Goal: Transaction & Acquisition: Download file/media

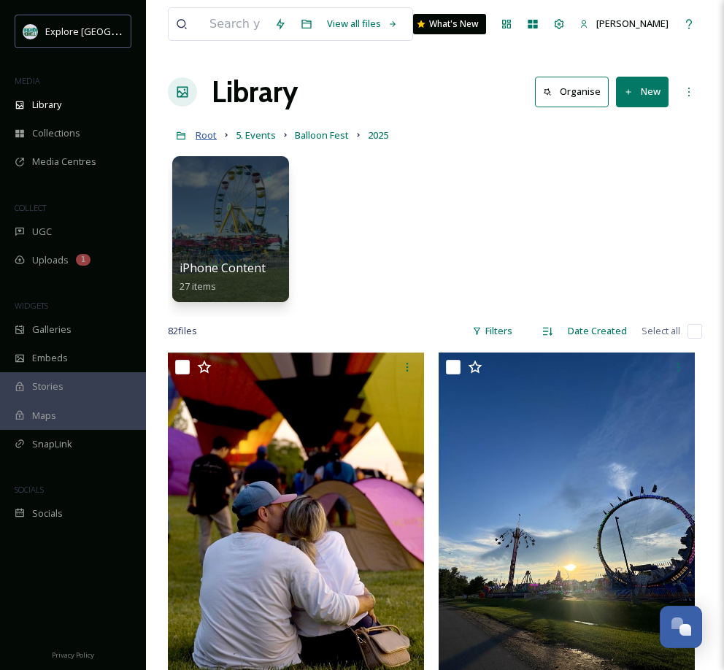
click at [208, 136] on span "Root" at bounding box center [206, 134] width 21 height 13
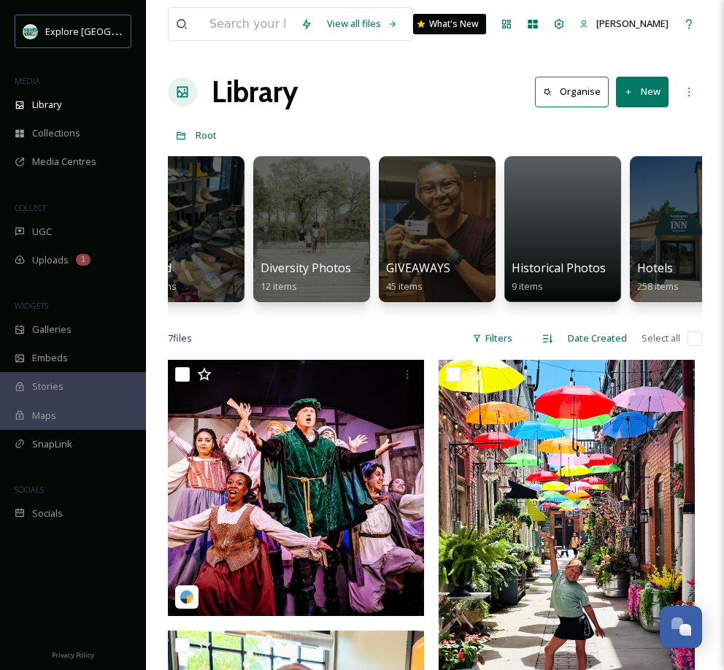
scroll to position [0, 1802]
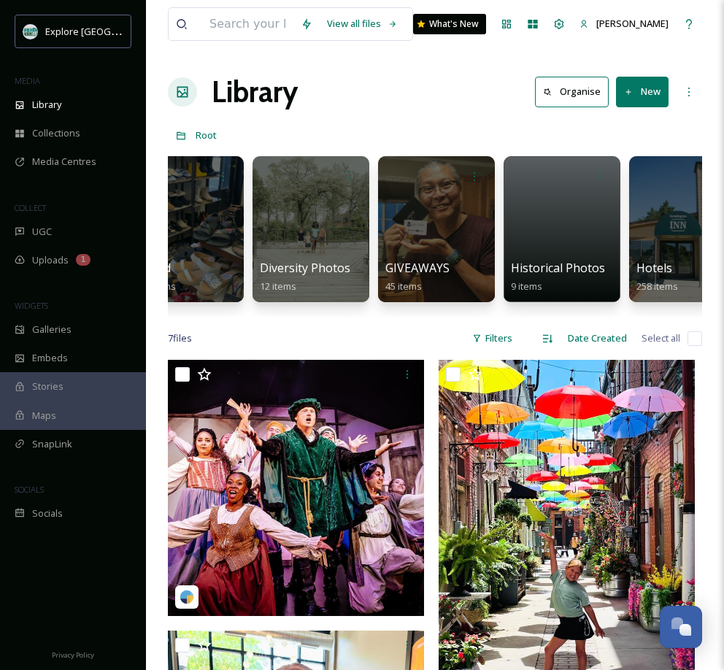
click at [287, 223] on div at bounding box center [310, 229] width 117 height 146
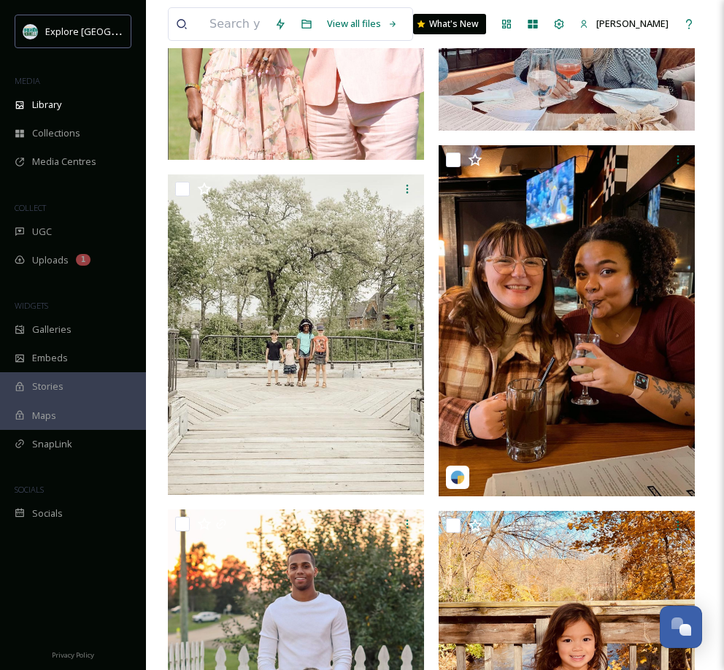
scroll to position [1206, 0]
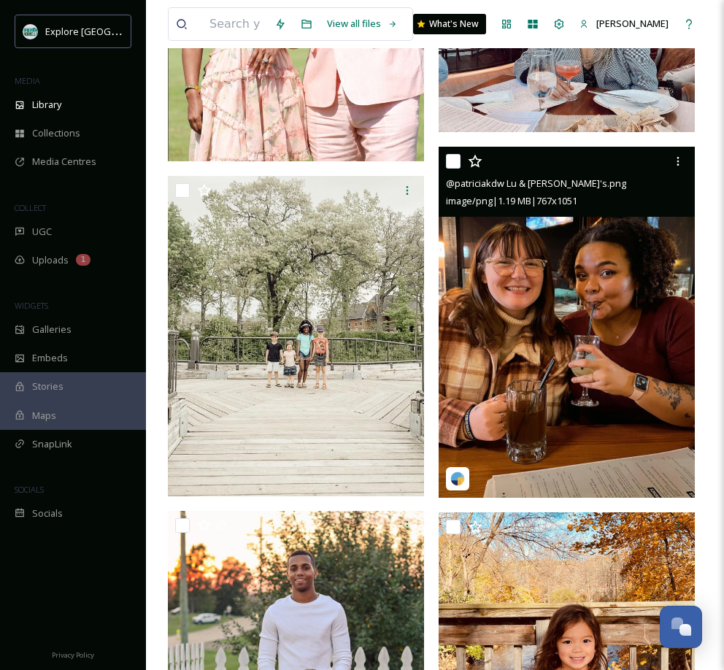
click at [571, 347] on img at bounding box center [566, 322] width 256 height 351
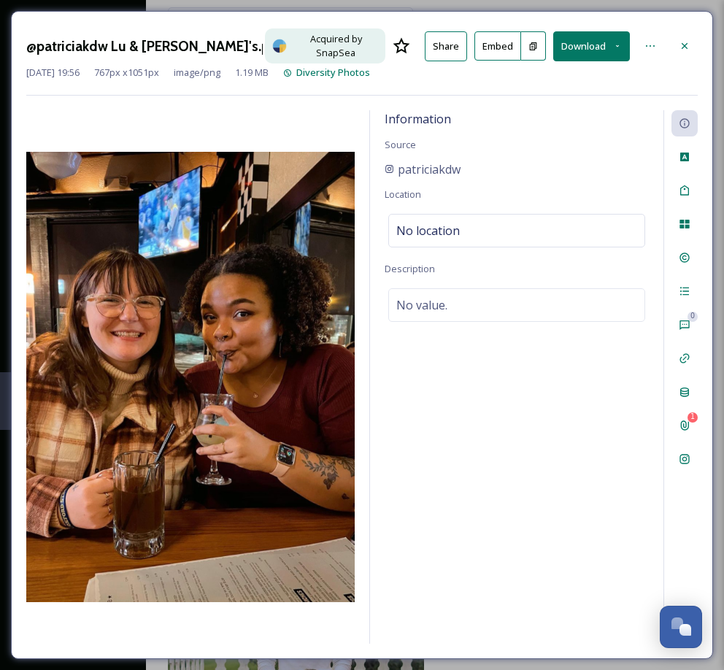
click at [582, 39] on button "Download" at bounding box center [591, 46] width 77 height 30
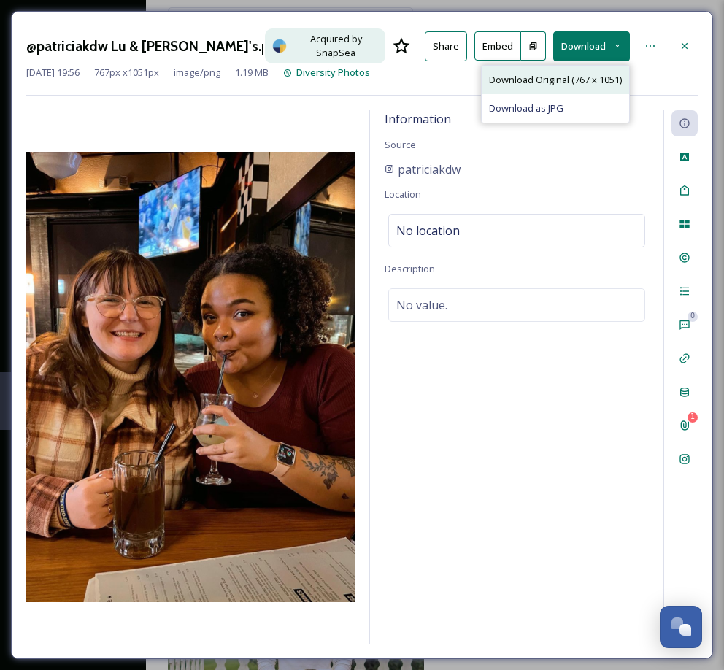
click at [557, 73] on span "Download Original (767 x 1051)" at bounding box center [555, 80] width 133 height 14
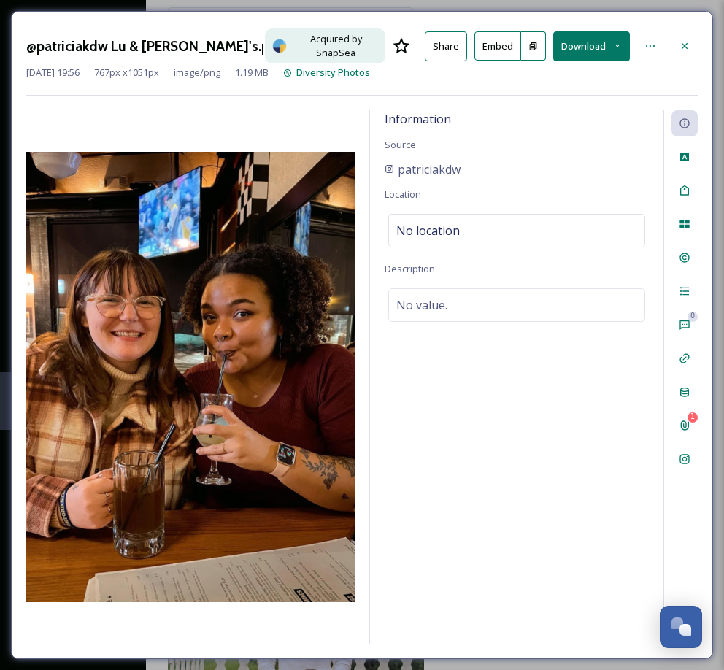
click at [596, 409] on div "Information Source patriciakdw Location No location Description No value." at bounding box center [516, 379] width 293 height 538
click at [681, 34] on div at bounding box center [684, 46] width 26 height 26
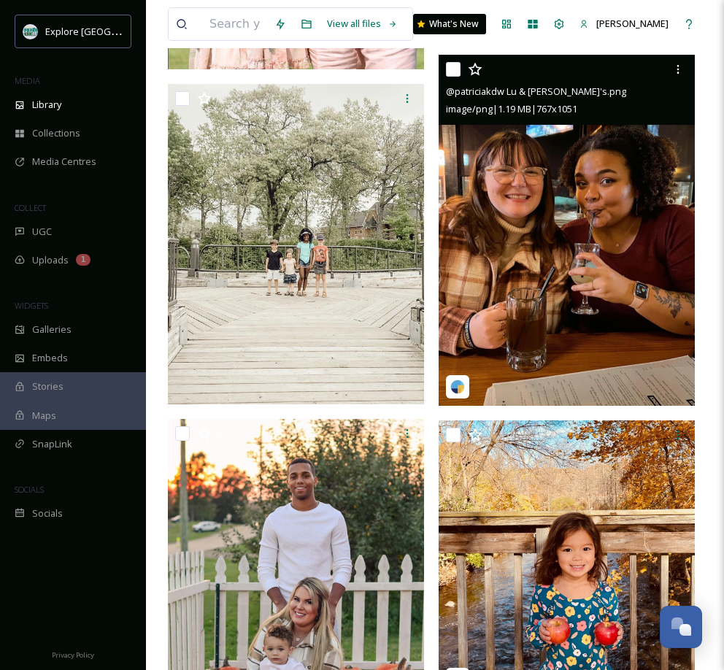
scroll to position [1418, 0]
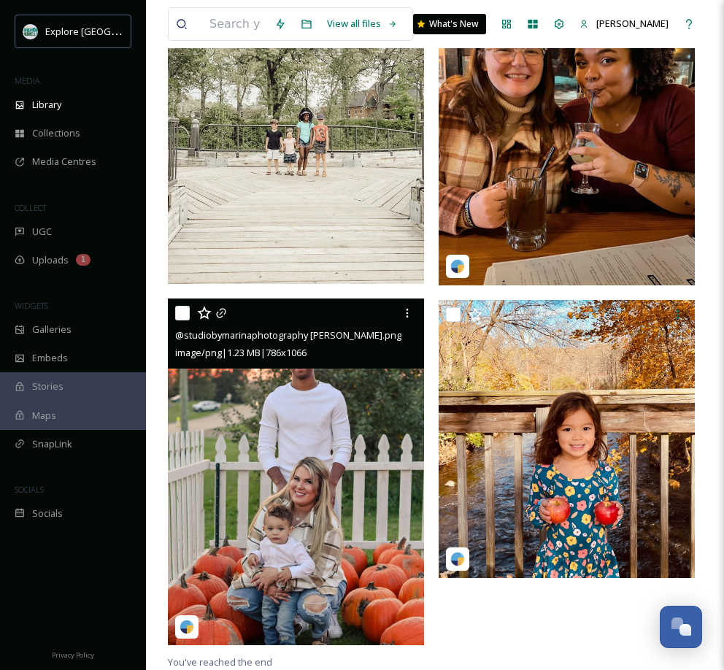
click at [247, 419] on img at bounding box center [296, 471] width 256 height 347
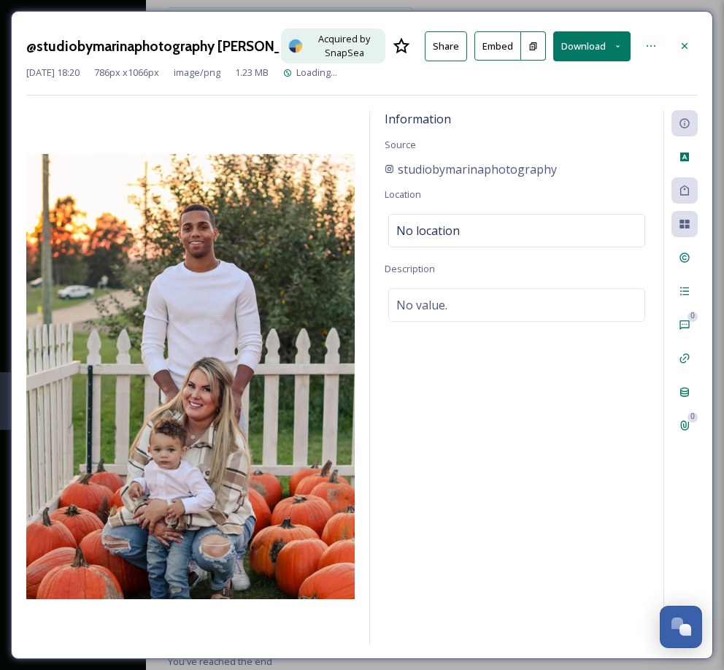
scroll to position [1351, 0]
click at [600, 45] on button "Download" at bounding box center [591, 46] width 77 height 30
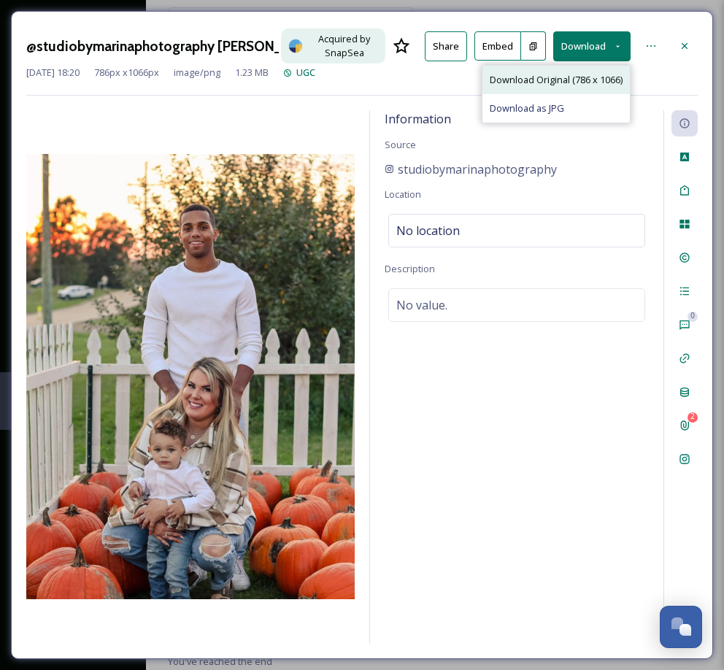
click at [561, 76] on span "Download Original (786 x 1066)" at bounding box center [556, 80] width 133 height 14
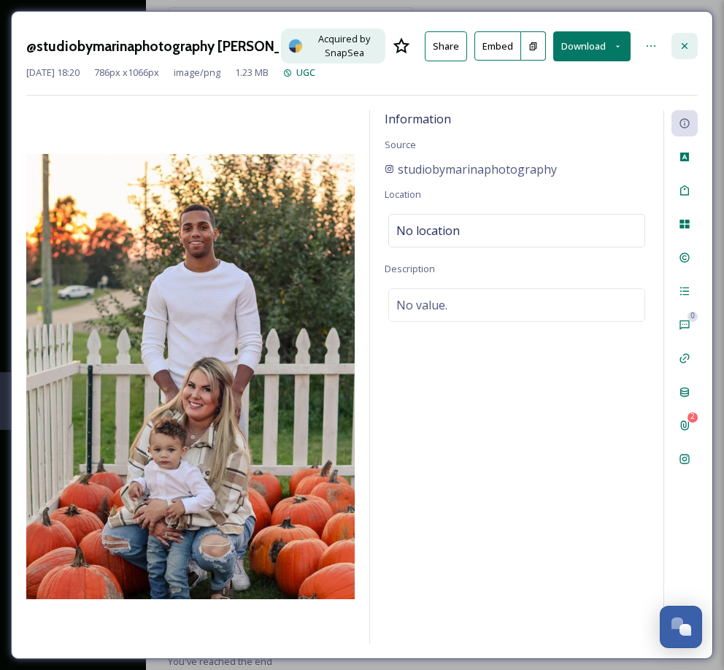
click at [684, 47] on icon at bounding box center [684, 46] width 6 height 6
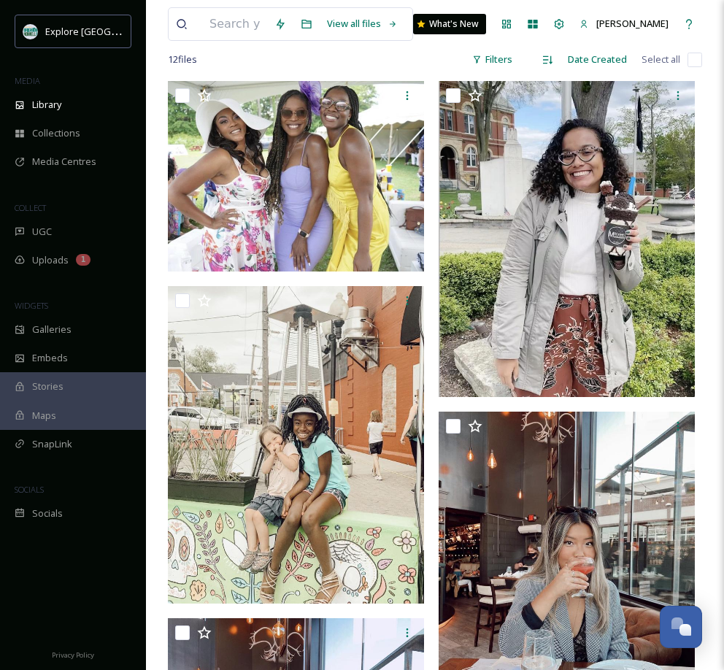
scroll to position [62, 0]
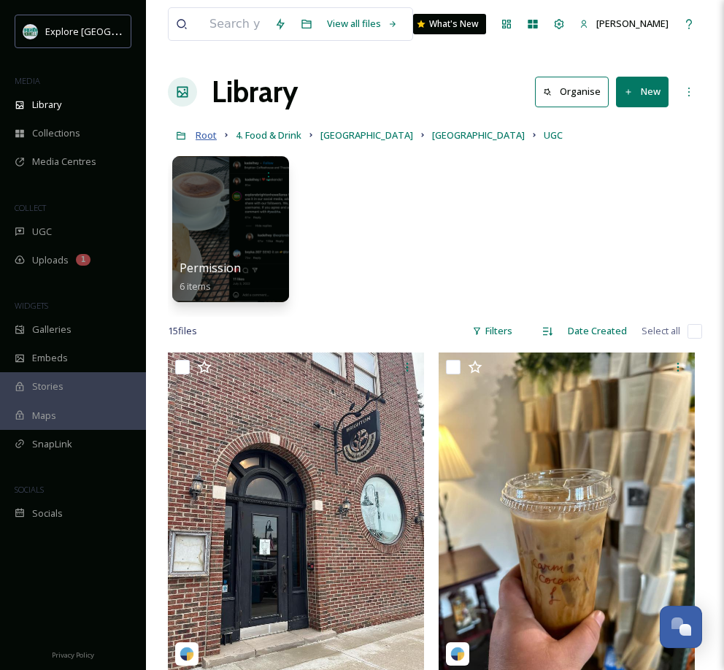
click at [202, 136] on span "Root" at bounding box center [206, 134] width 21 height 13
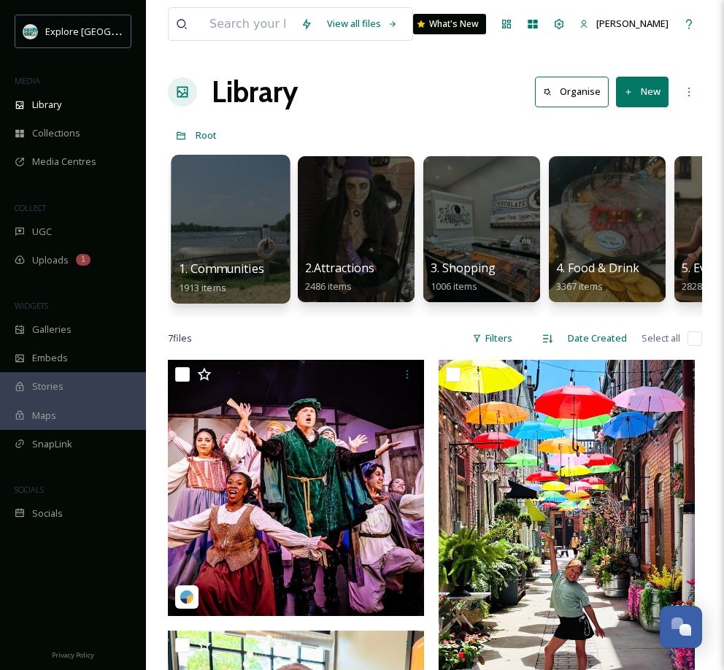
click at [223, 220] on div at bounding box center [230, 229] width 119 height 149
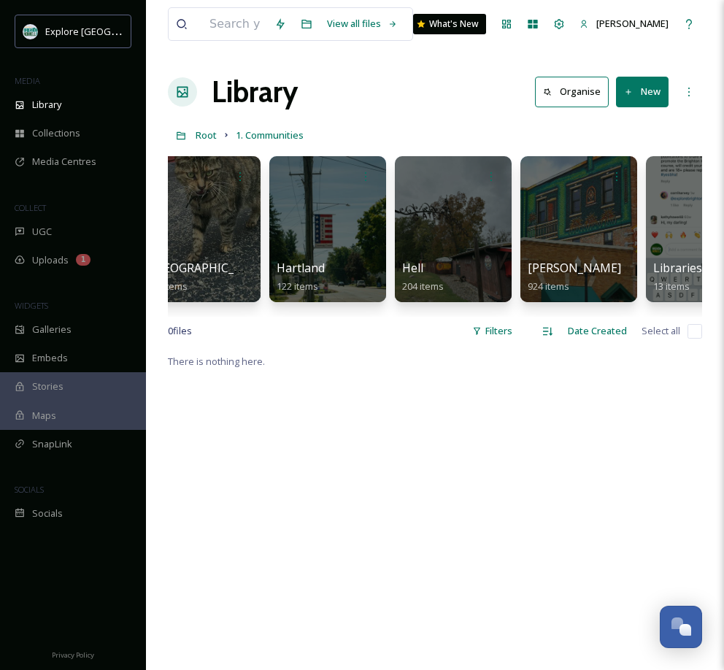
scroll to position [0, 290]
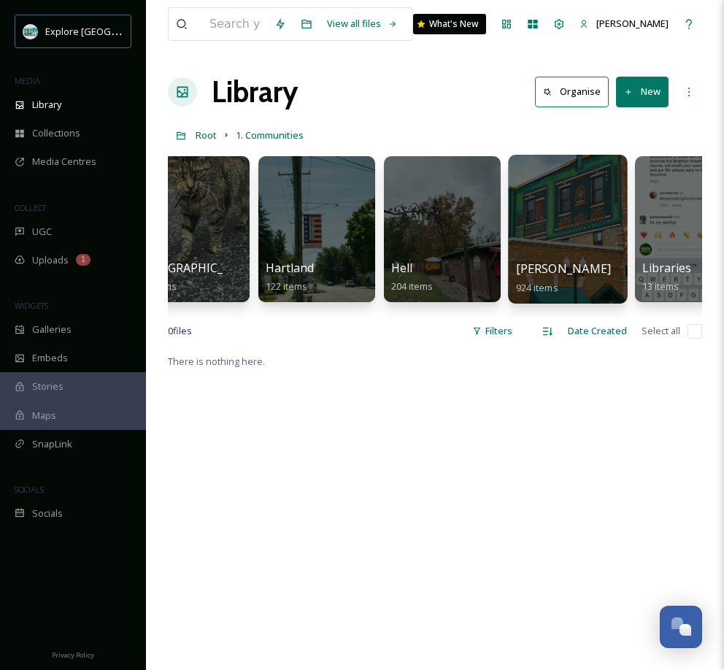
click at [536, 221] on div at bounding box center [567, 229] width 119 height 149
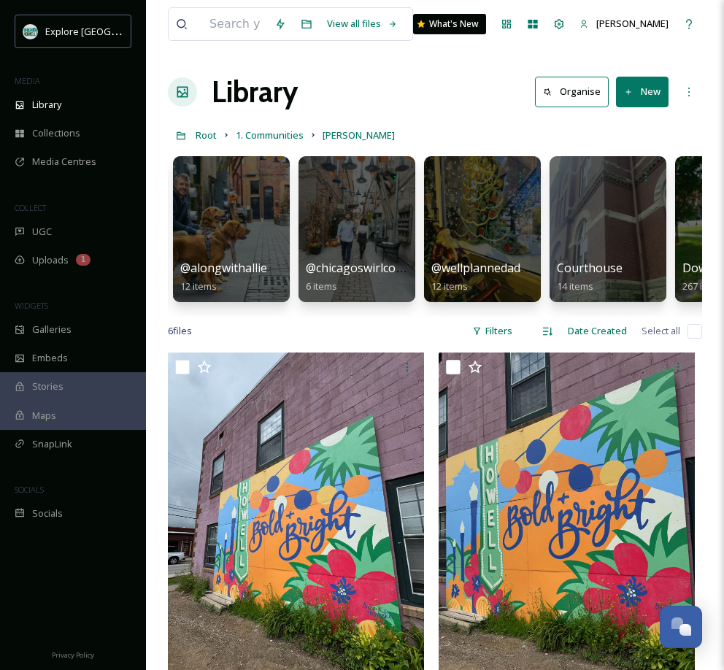
scroll to position [0, 126]
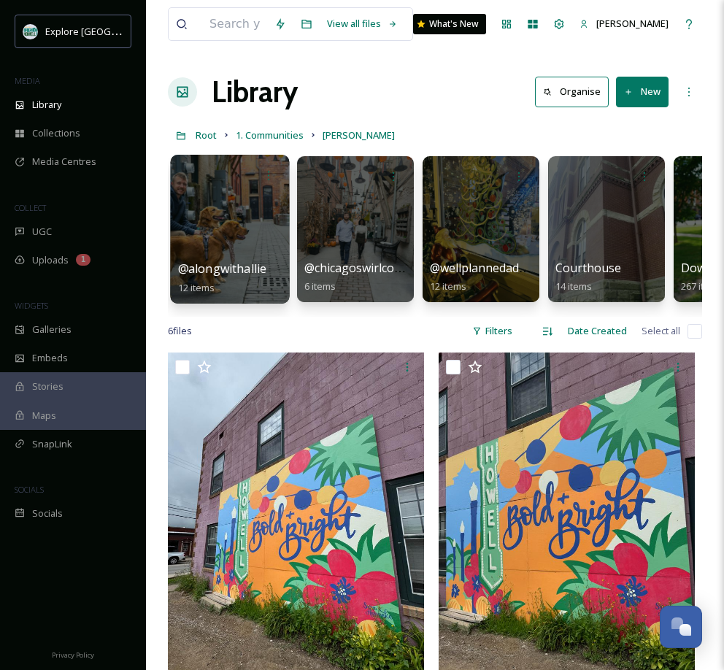
click at [231, 219] on div at bounding box center [229, 229] width 119 height 149
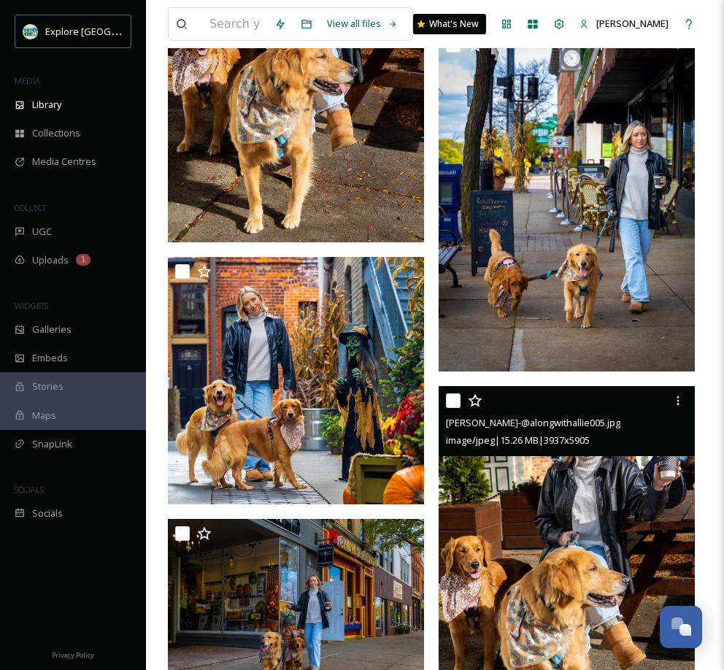
scroll to position [1109, 0]
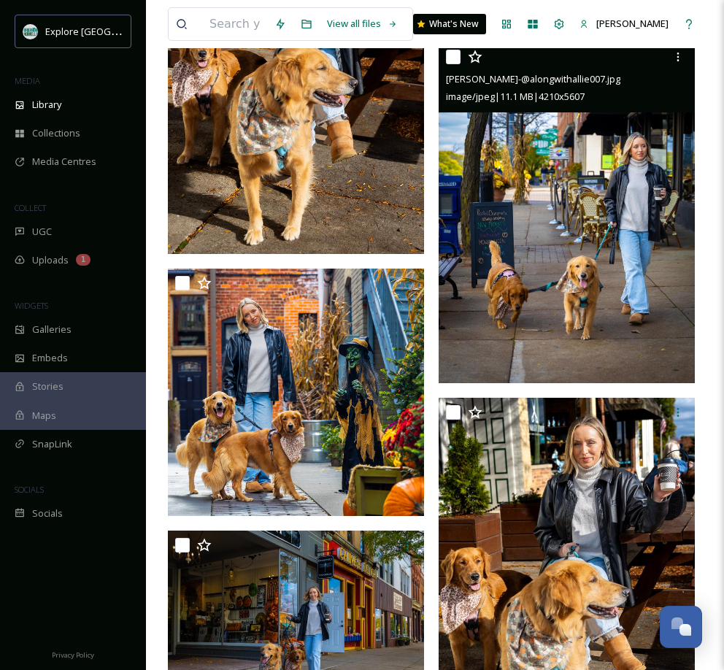
click at [541, 274] on img at bounding box center [566, 212] width 256 height 341
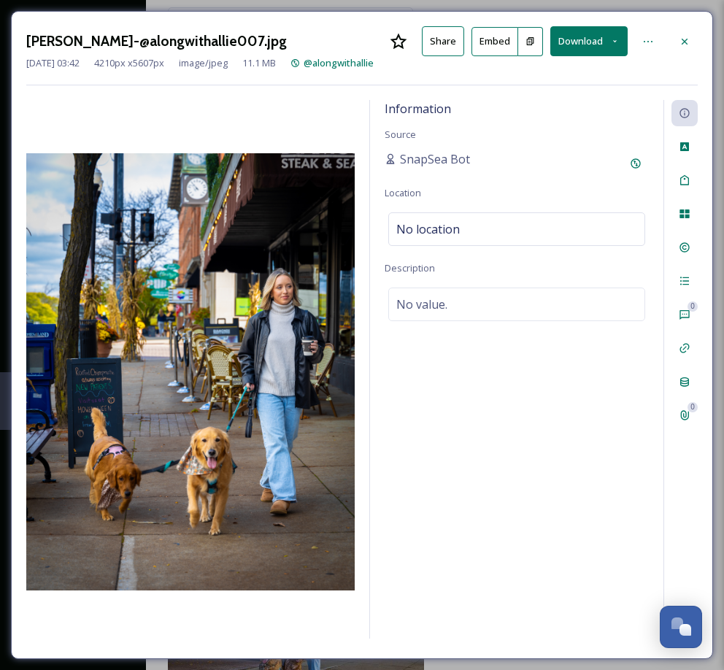
click at [594, 43] on button "Download" at bounding box center [588, 41] width 77 height 30
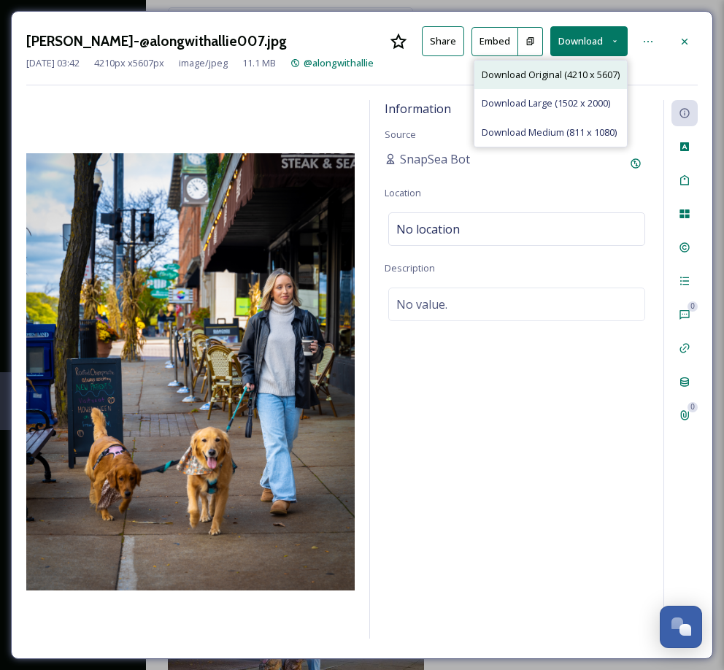
click at [576, 70] on span "Download Original (4210 x 5607)" at bounding box center [551, 75] width 138 height 14
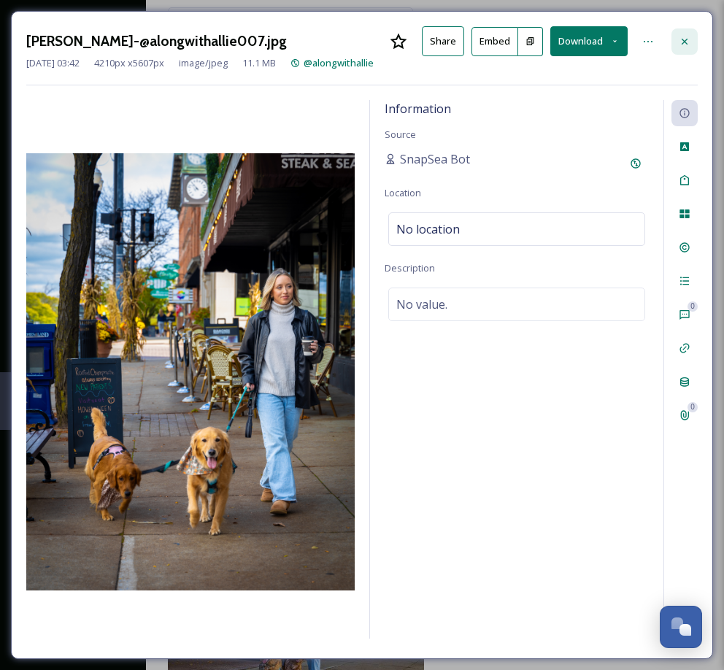
click at [687, 40] on icon at bounding box center [685, 42] width 12 height 12
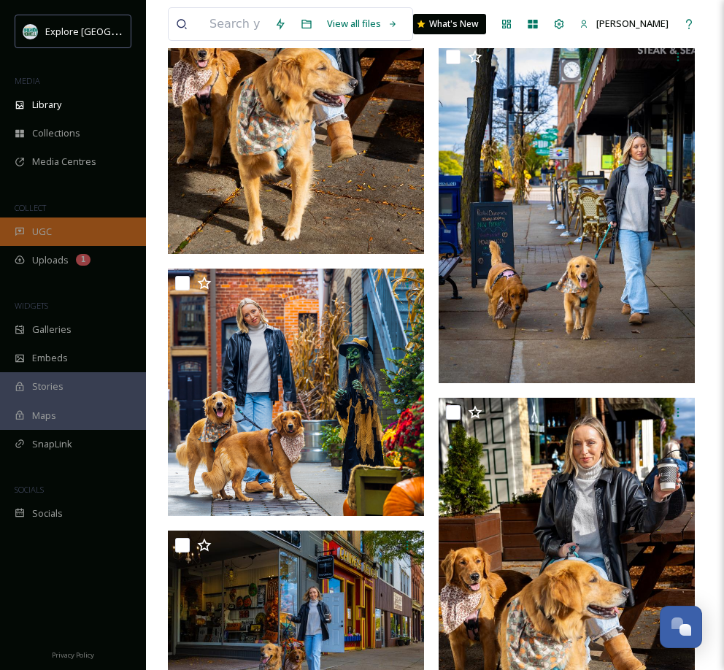
click at [58, 227] on div "UGC" at bounding box center [73, 231] width 146 height 28
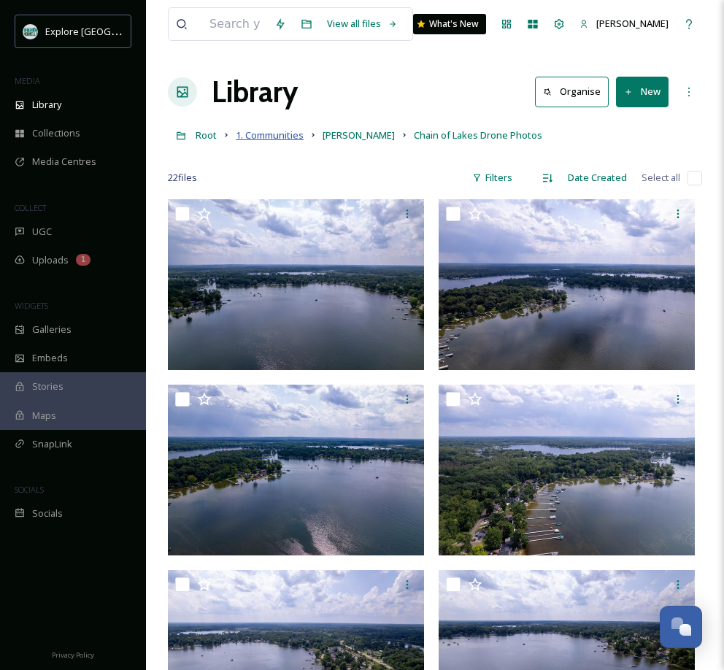
click at [258, 138] on span "1. Communities" at bounding box center [270, 134] width 68 height 13
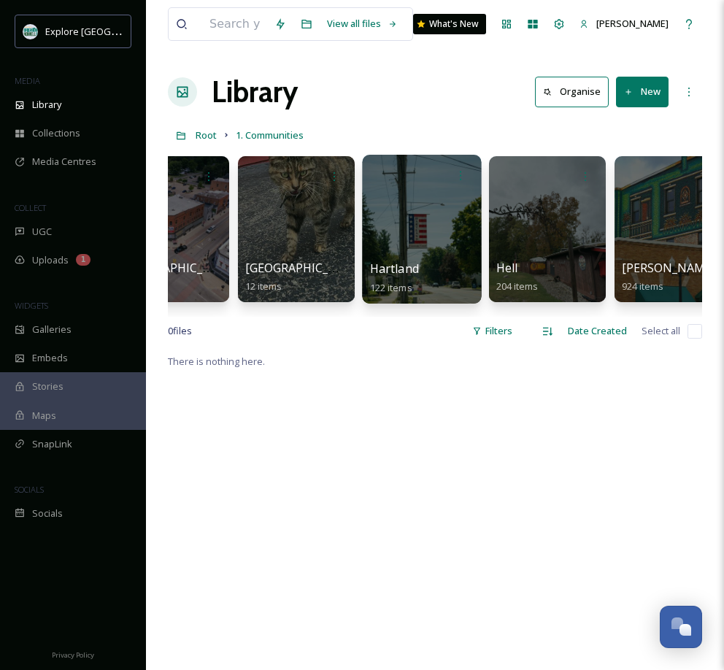
scroll to position [0, 188]
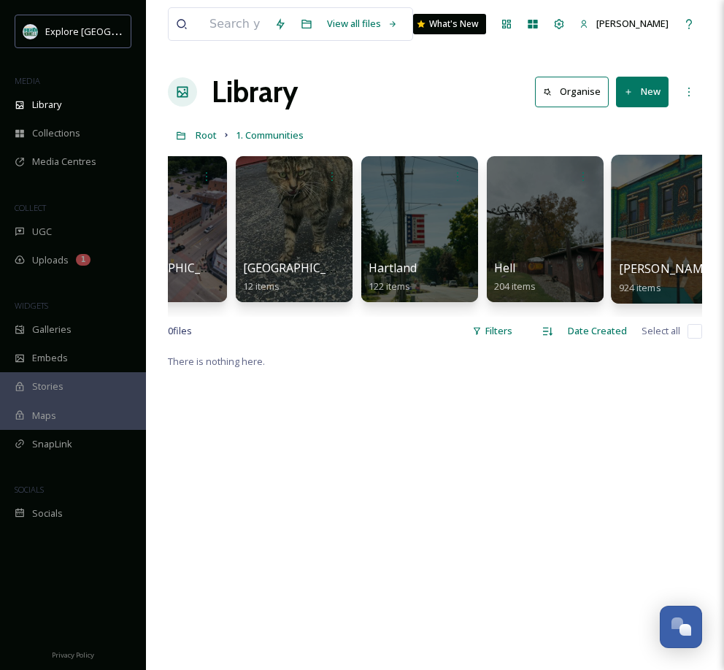
click at [647, 237] on div at bounding box center [670, 229] width 119 height 149
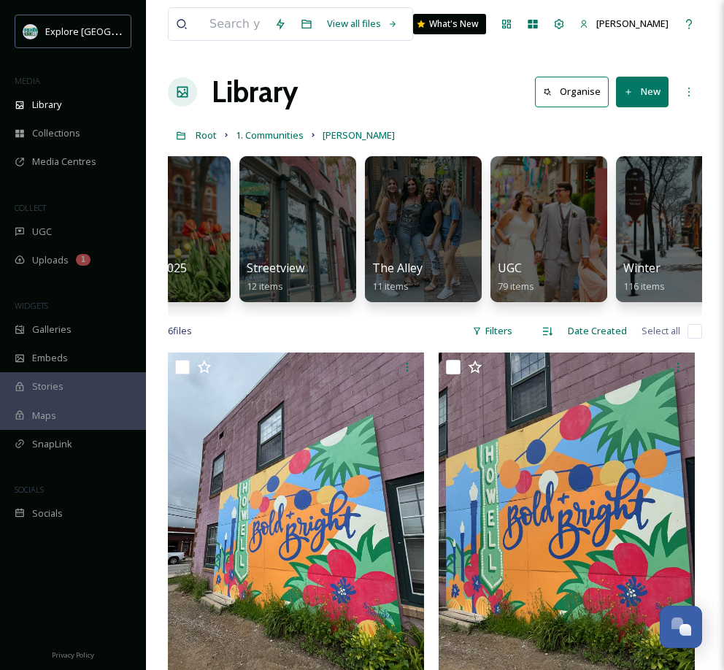
scroll to position [0, 1314]
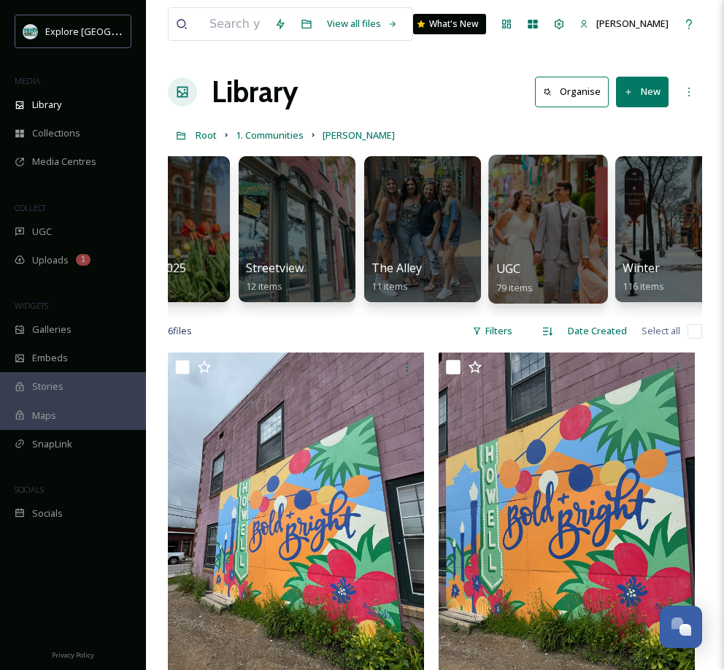
click at [537, 231] on div at bounding box center [547, 229] width 119 height 149
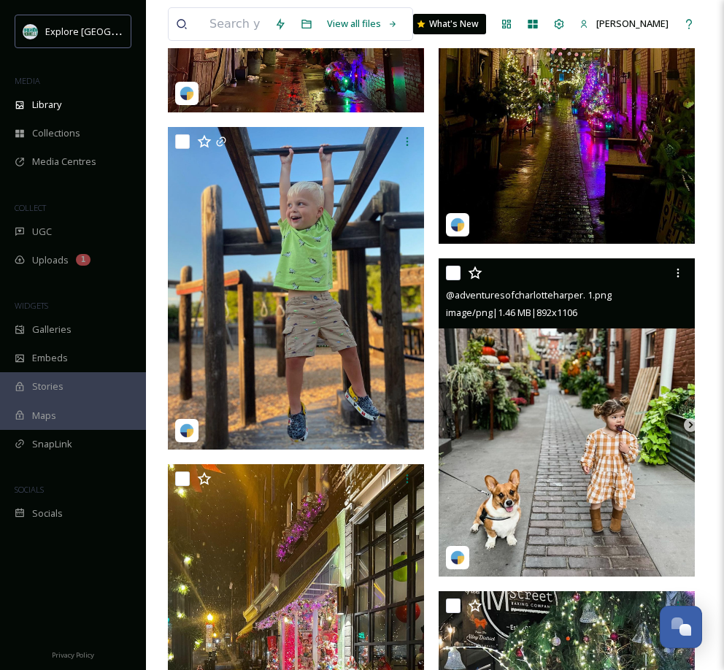
scroll to position [7754, 0]
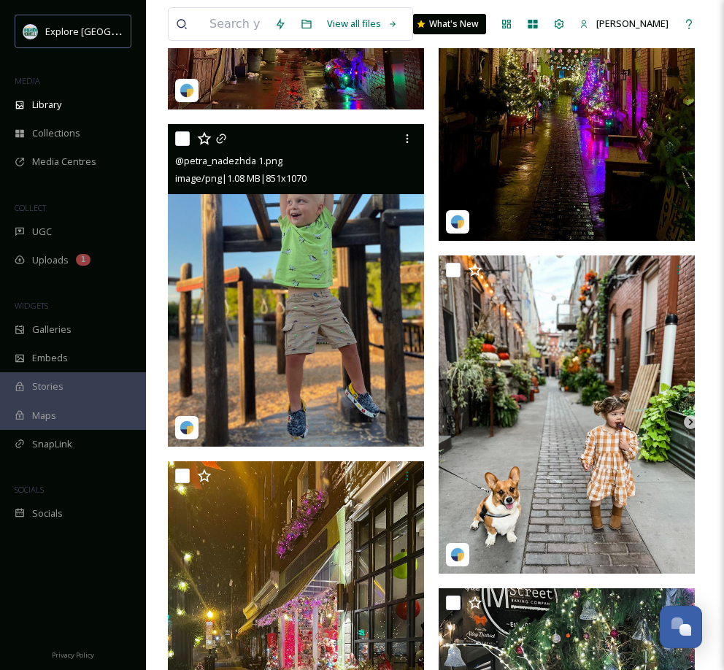
click at [316, 341] on img at bounding box center [296, 285] width 256 height 322
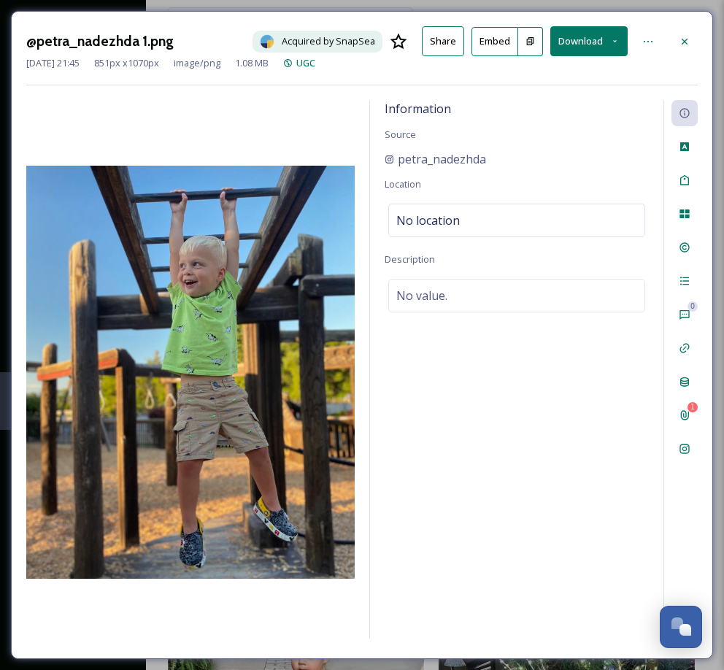
click at [598, 39] on button "Download" at bounding box center [588, 41] width 77 height 30
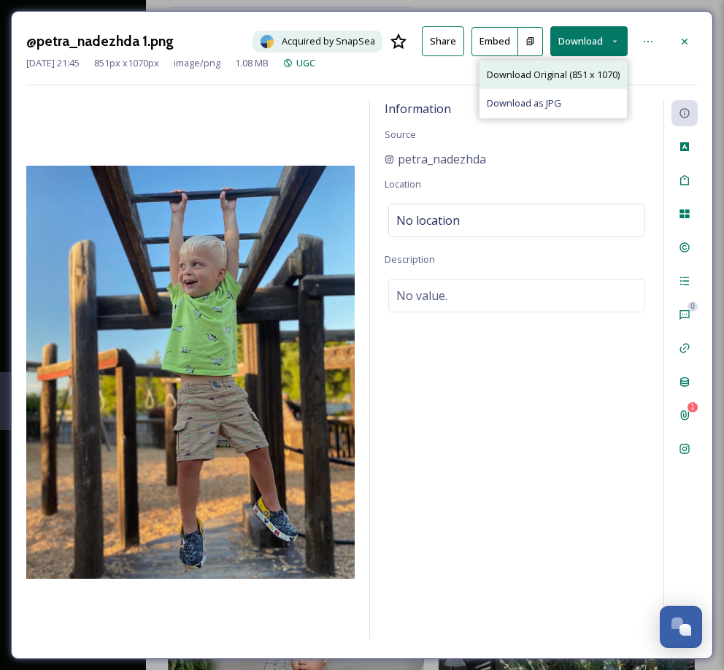
click at [573, 74] on span "Download Original (851 x 1070)" at bounding box center [553, 75] width 133 height 14
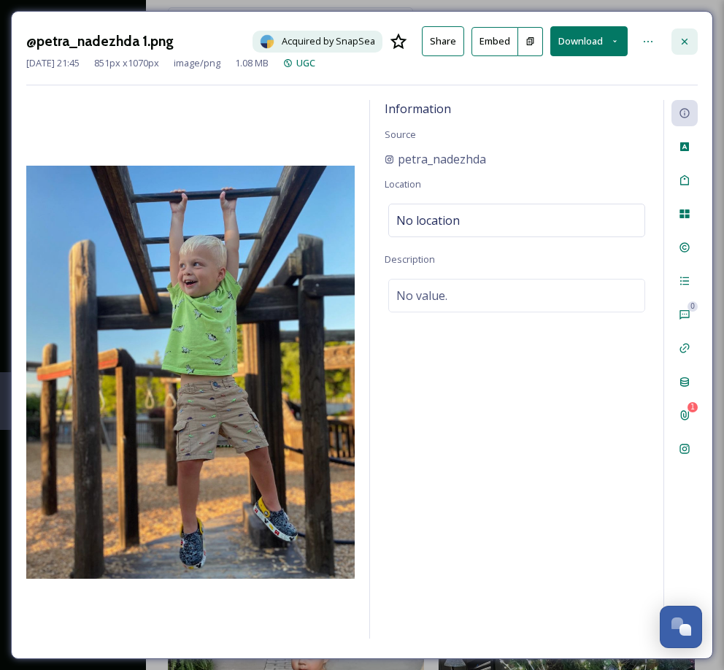
click at [682, 40] on icon at bounding box center [685, 42] width 12 height 12
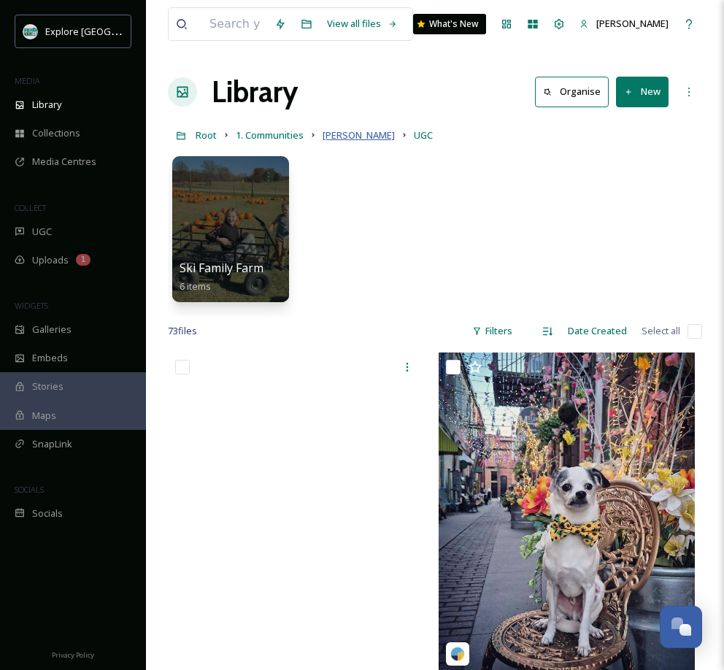
click at [341, 134] on span "Howell" at bounding box center [358, 134] width 72 height 13
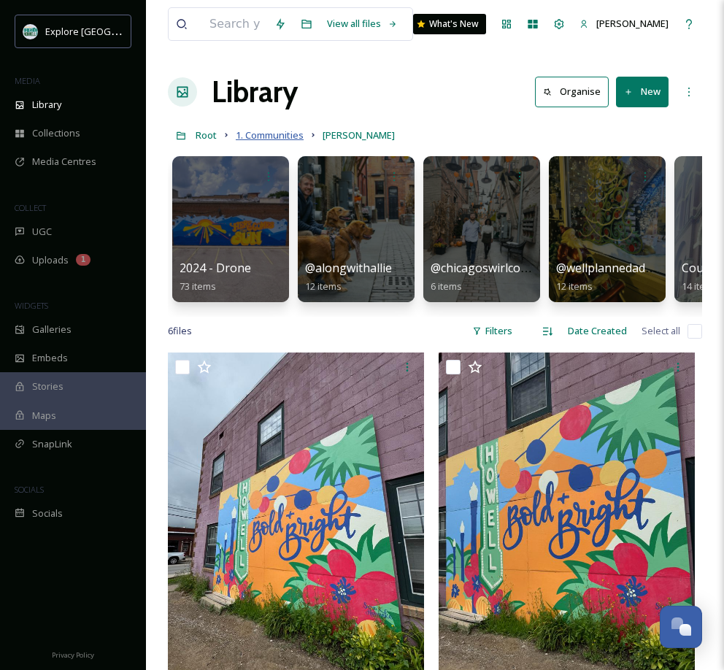
click at [256, 134] on span "1. Communities" at bounding box center [270, 134] width 68 height 13
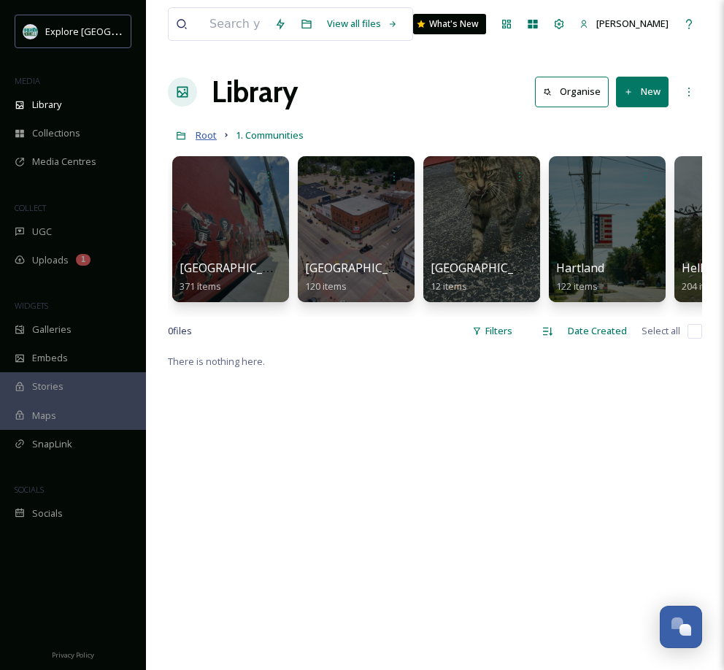
click at [204, 133] on span "Root" at bounding box center [206, 134] width 21 height 13
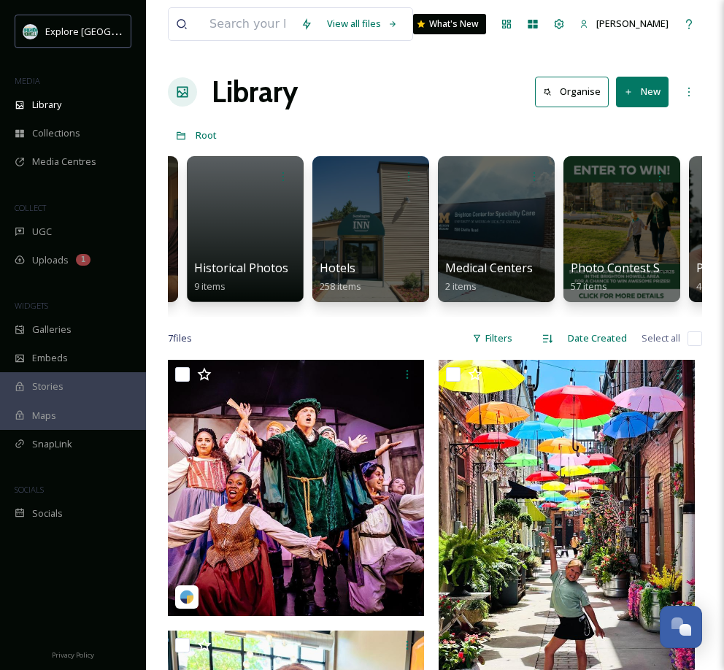
scroll to position [0, 2120]
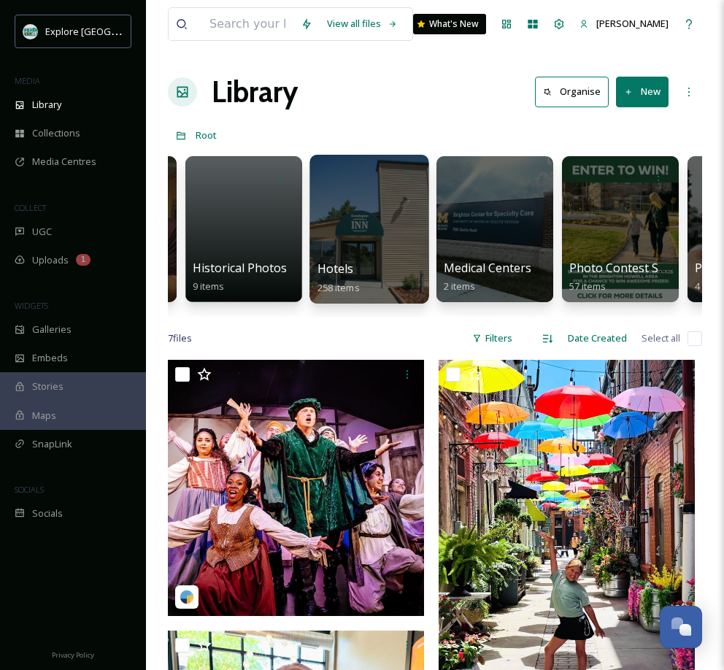
click at [365, 217] on div at bounding box center [368, 229] width 119 height 149
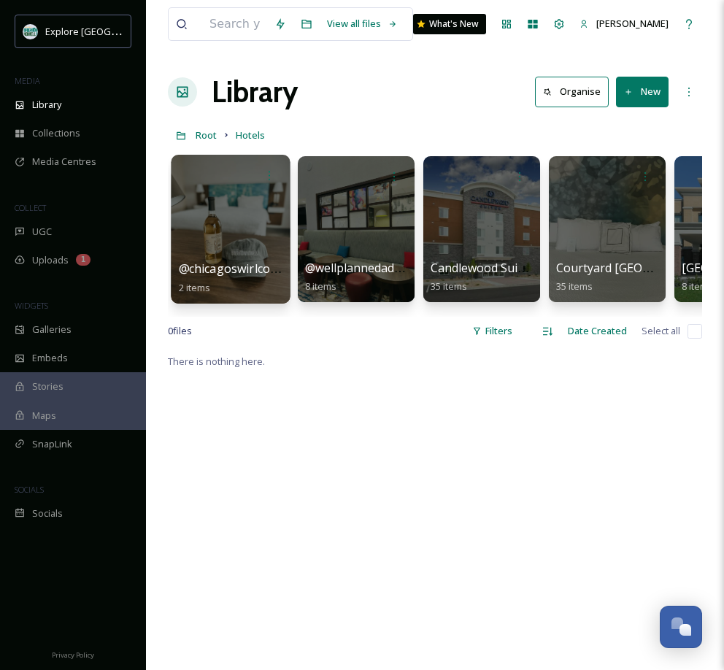
click at [255, 240] on div at bounding box center [230, 229] width 119 height 149
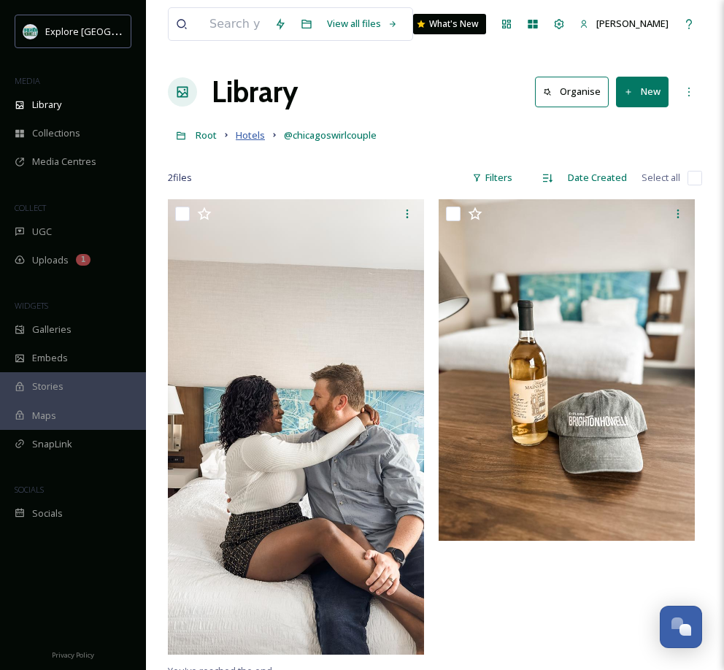
click at [250, 136] on span "Hotels" at bounding box center [250, 134] width 29 height 13
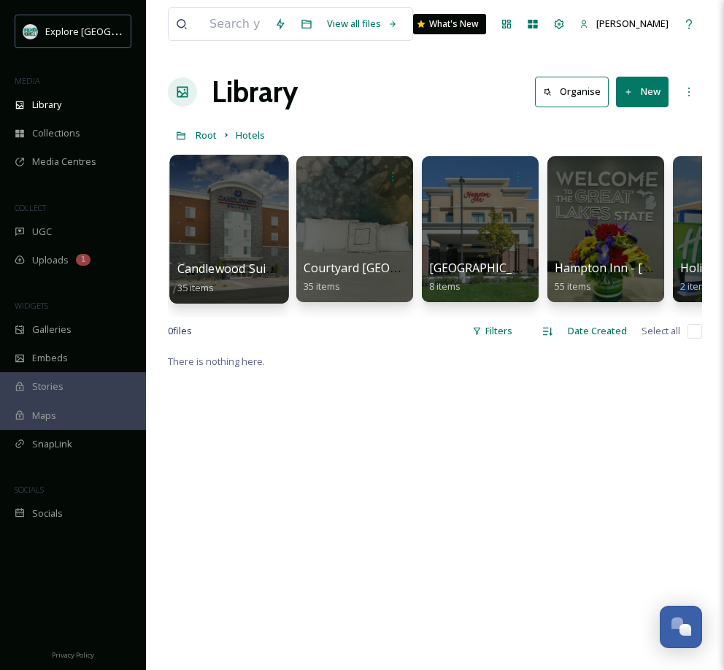
scroll to position [0, 238]
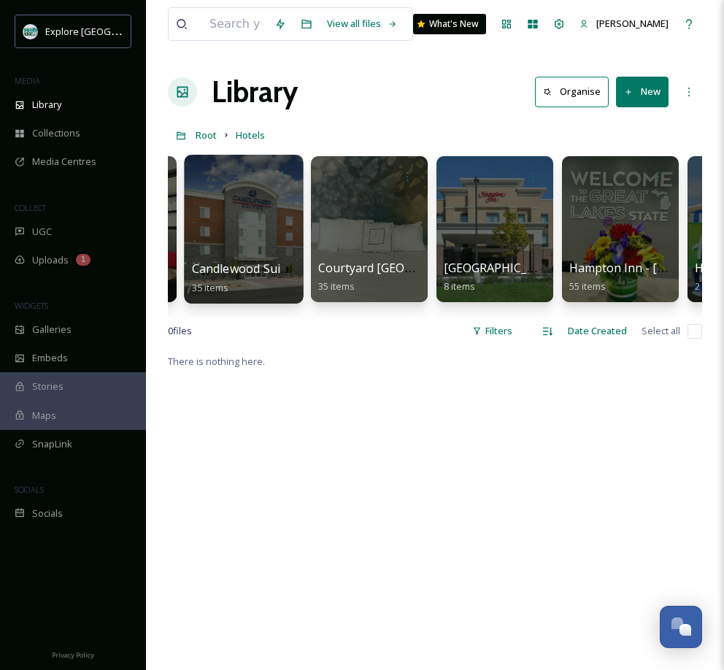
click at [260, 221] on div at bounding box center [243, 229] width 119 height 149
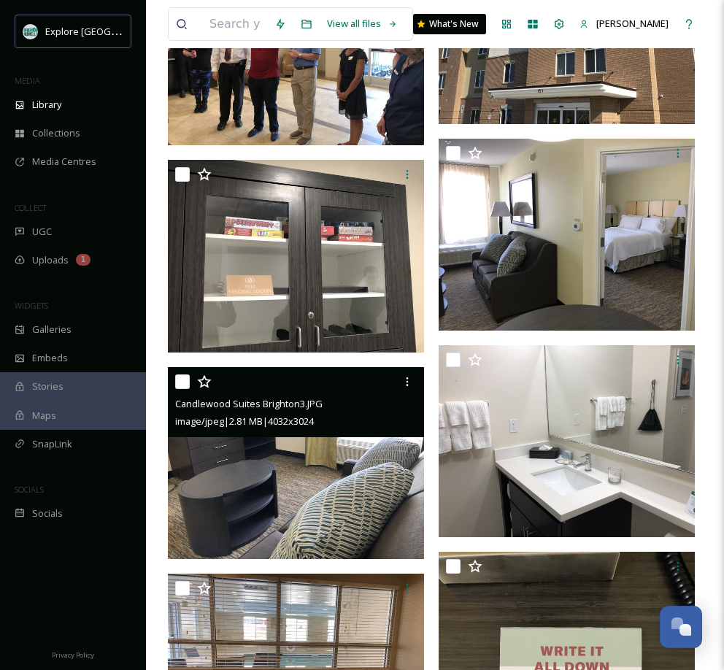
scroll to position [2222, 0]
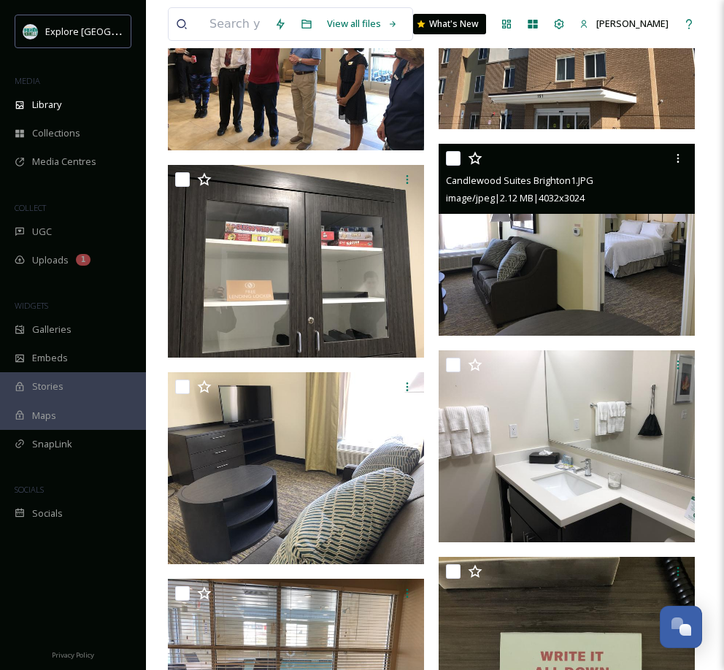
click at [538, 253] on img at bounding box center [566, 240] width 256 height 192
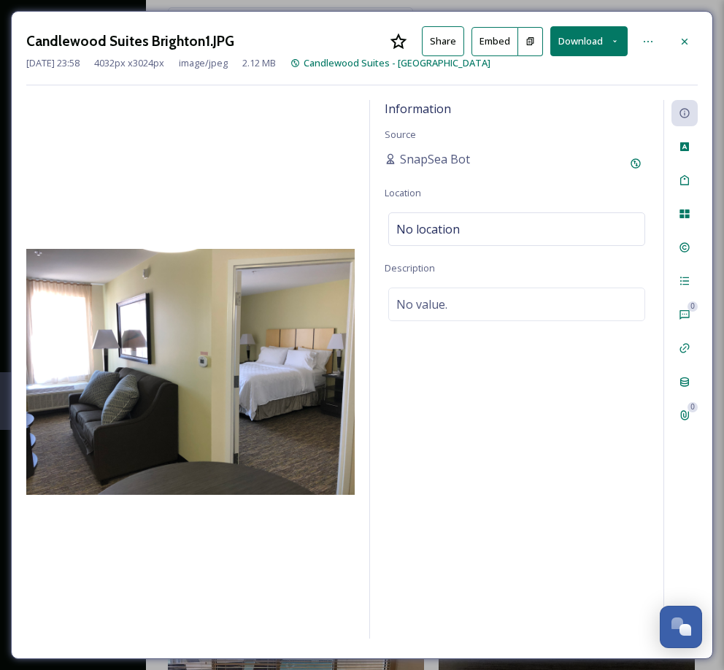
click at [595, 37] on button "Download" at bounding box center [588, 41] width 77 height 30
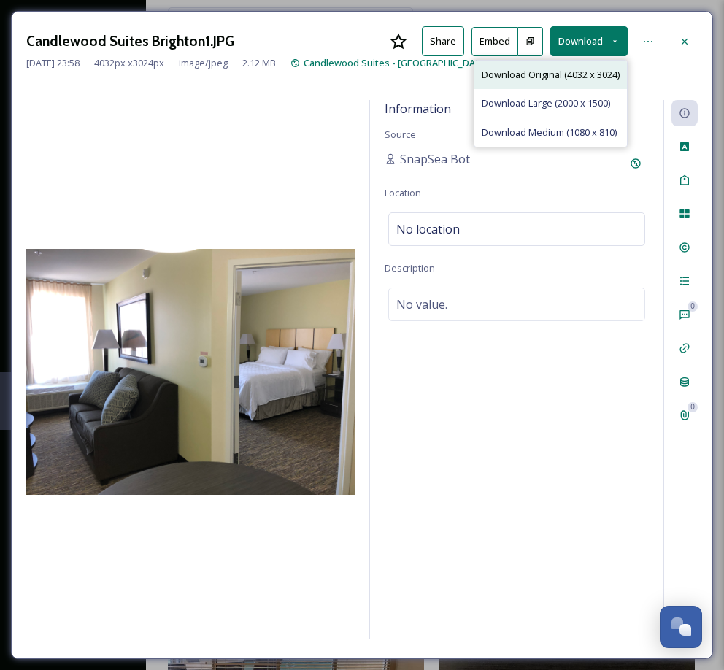
click at [575, 74] on span "Download Original (4032 x 3024)" at bounding box center [551, 75] width 138 height 14
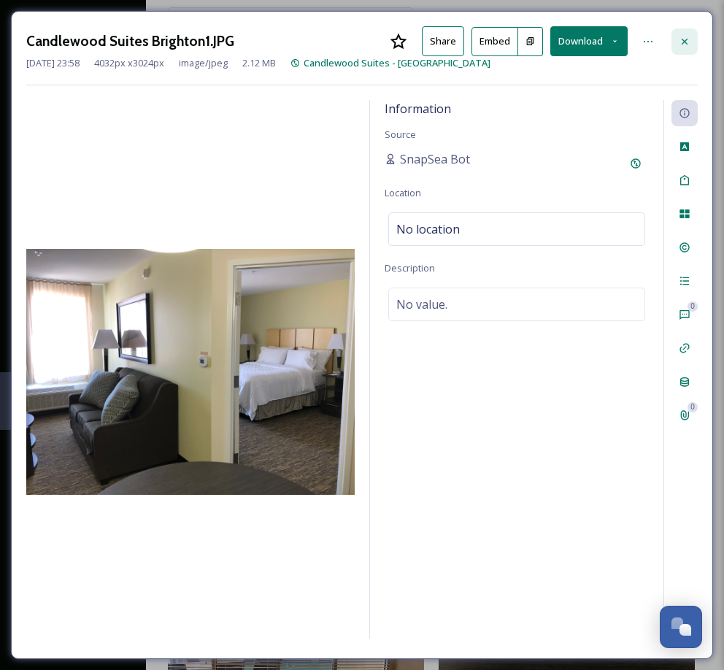
click at [681, 41] on icon at bounding box center [685, 42] width 12 height 12
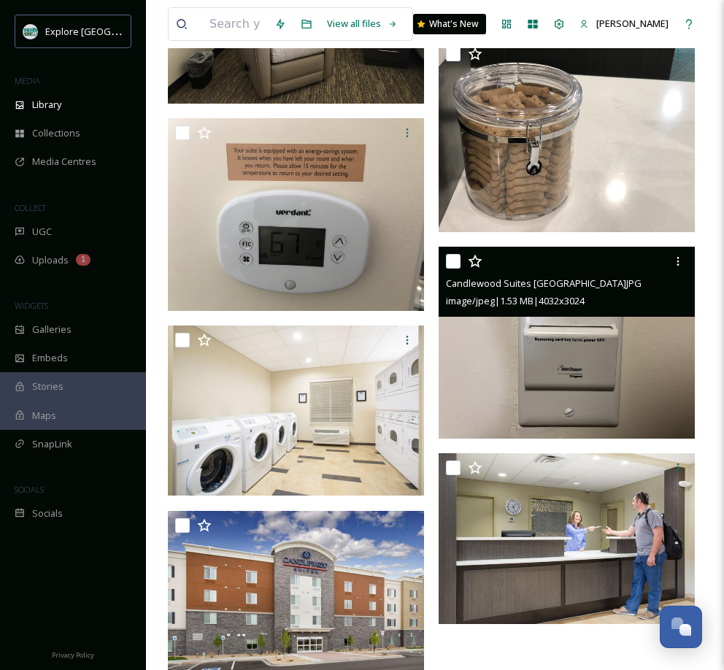
scroll to position [3131, 0]
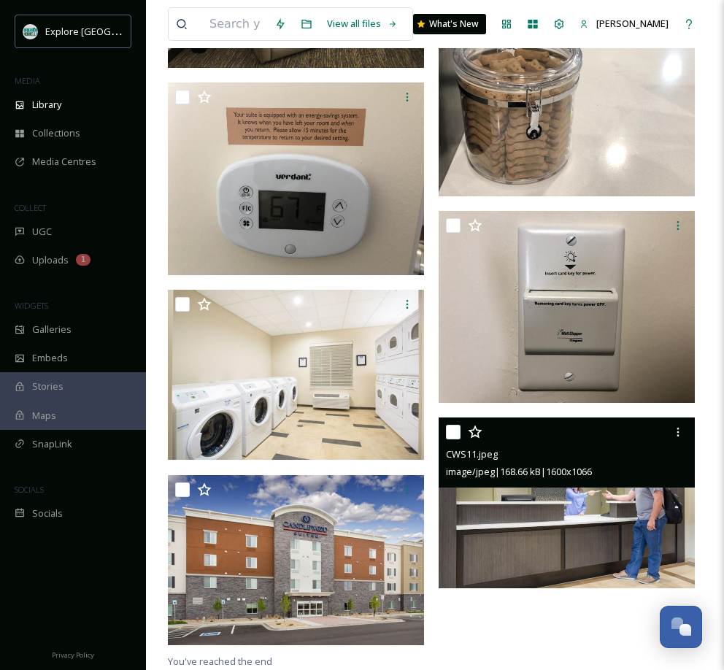
click at [646, 531] on img at bounding box center [566, 502] width 256 height 171
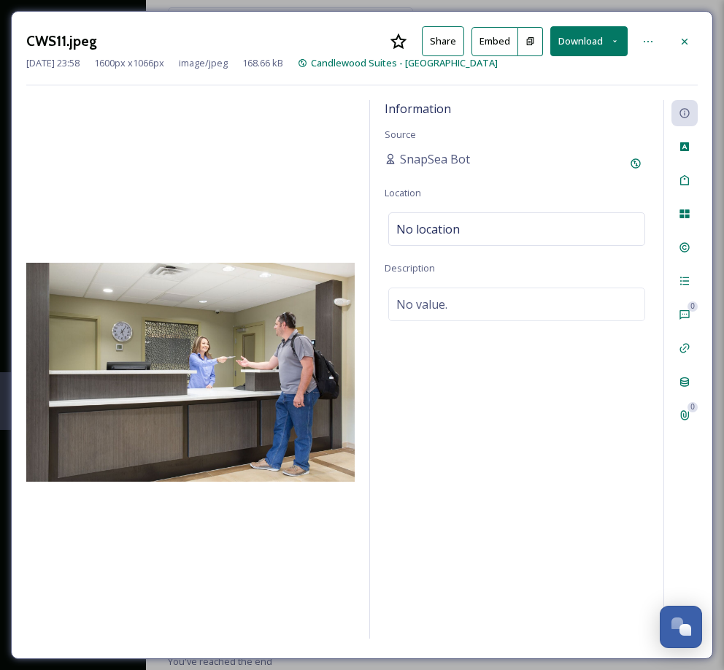
click at [580, 30] on button "Download" at bounding box center [588, 41] width 77 height 30
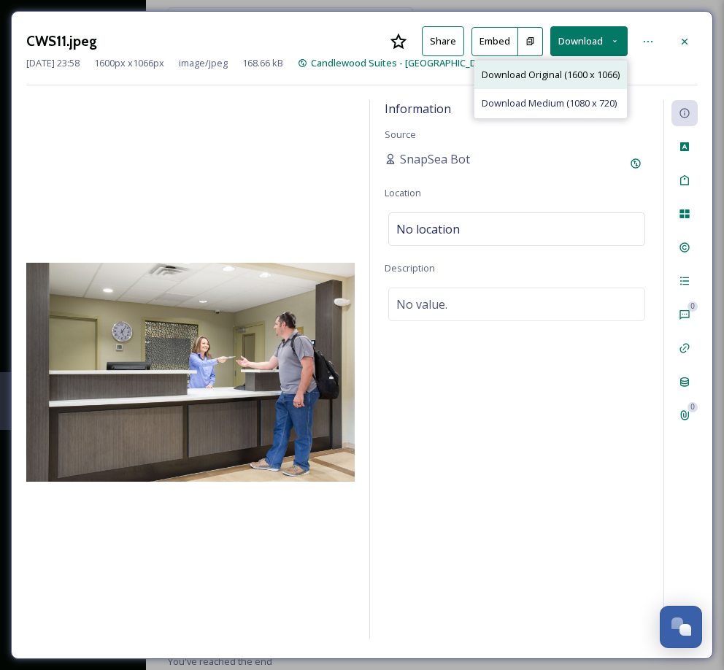
click at [565, 72] on span "Download Original (1600 x 1066)" at bounding box center [551, 75] width 138 height 14
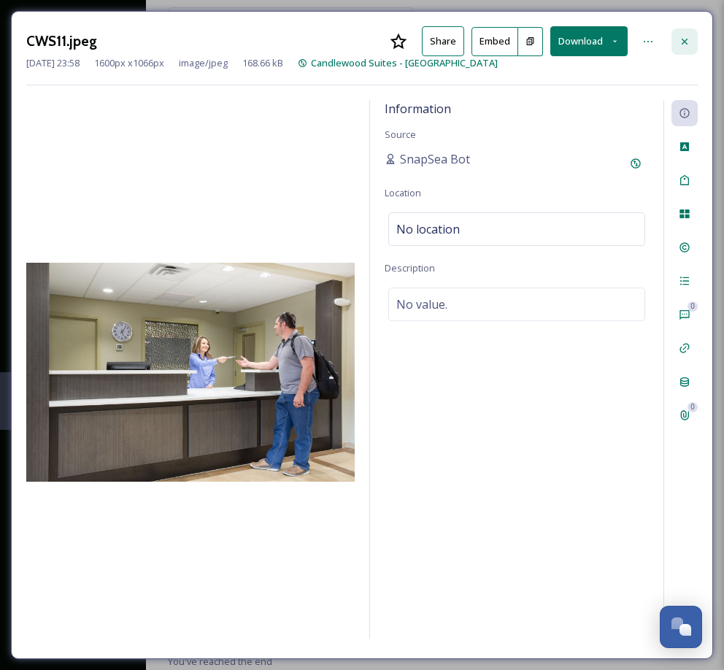
click at [681, 40] on icon at bounding box center [685, 42] width 12 height 12
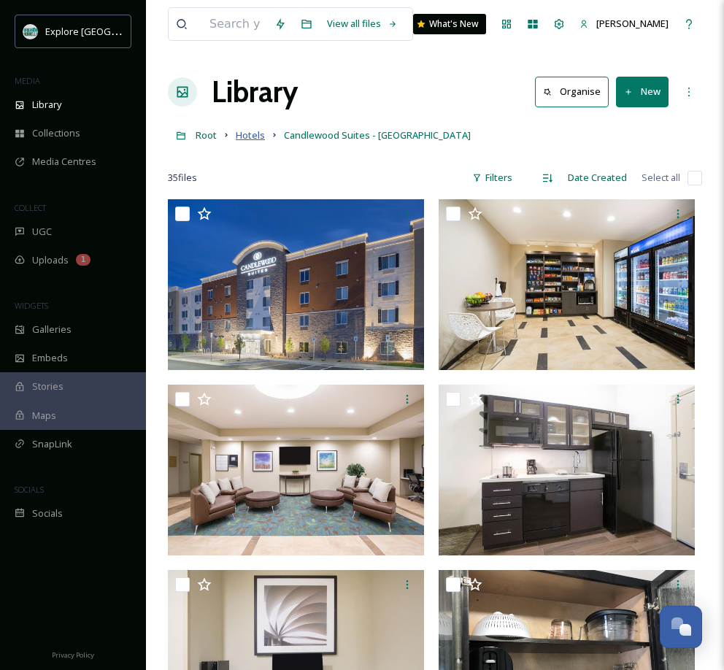
click at [255, 140] on span "Hotels" at bounding box center [250, 134] width 29 height 13
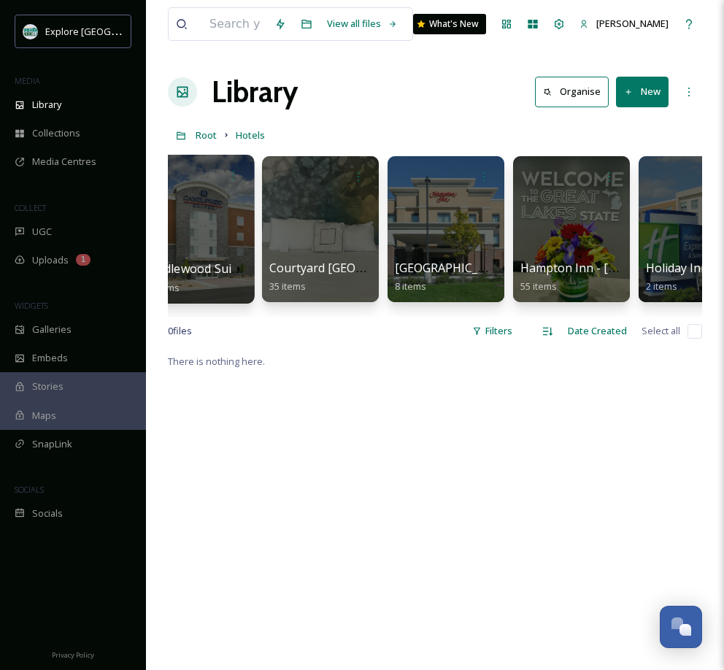
scroll to position [0, 298]
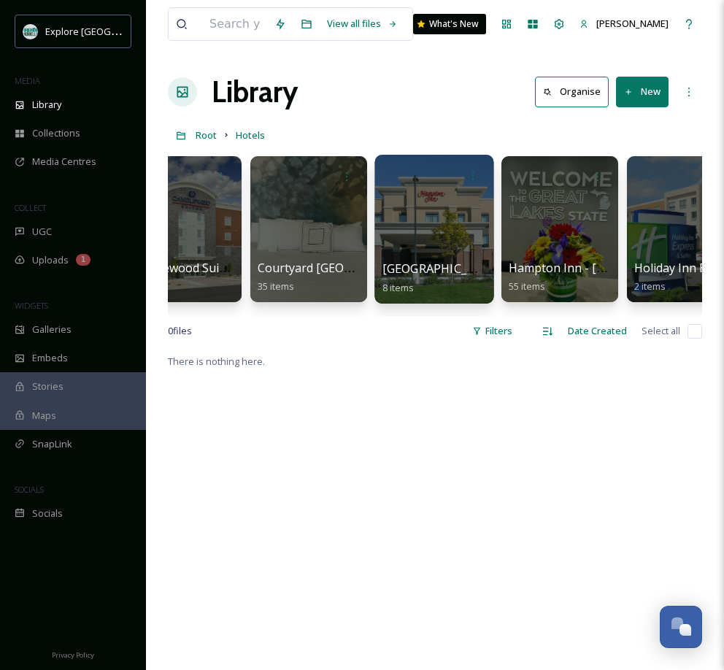
click at [438, 229] on div at bounding box center [433, 229] width 119 height 149
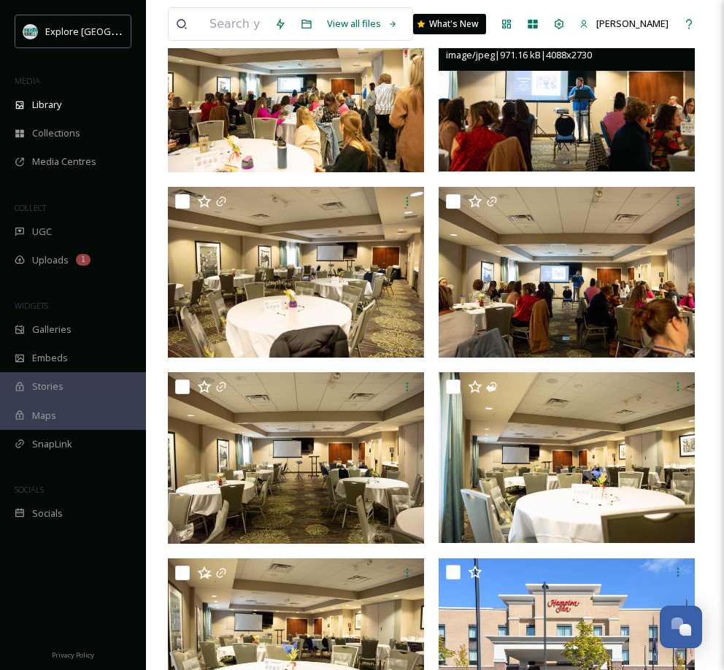
scroll to position [282, 0]
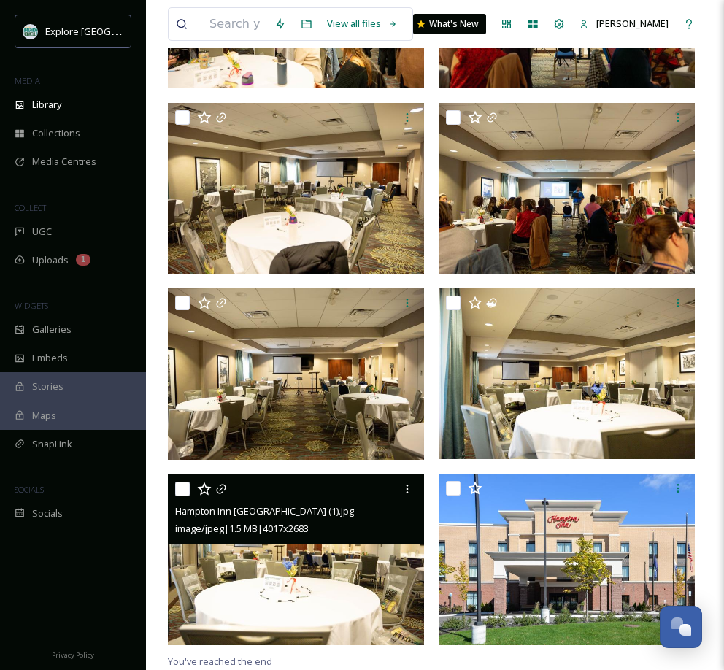
click at [347, 568] on img at bounding box center [296, 559] width 256 height 171
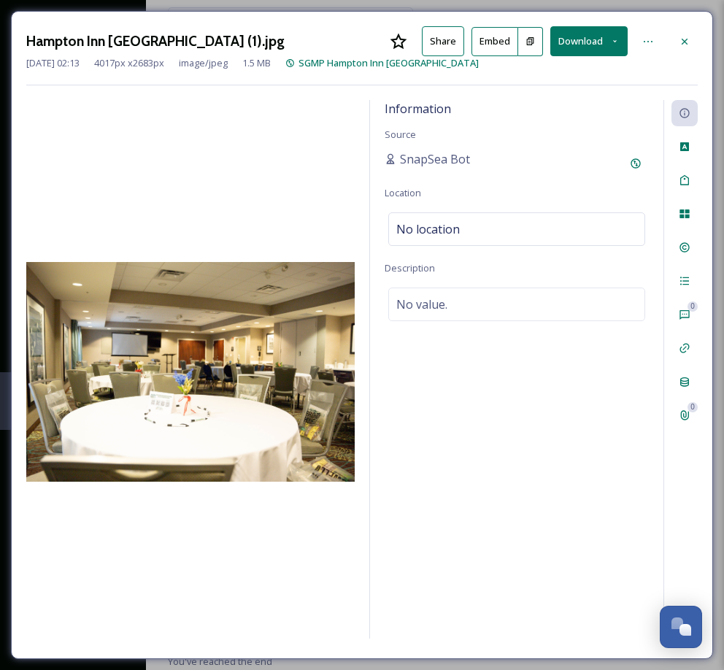
click at [581, 34] on button "Download" at bounding box center [588, 41] width 77 height 30
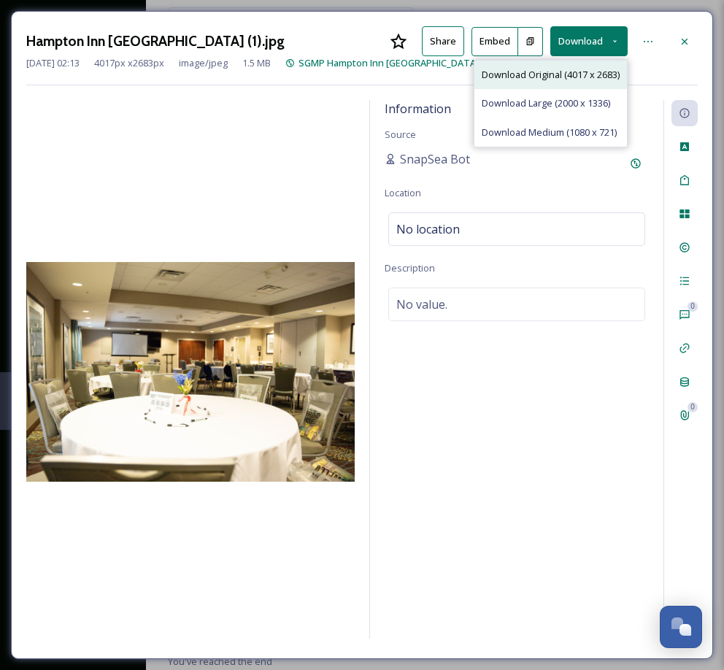
click at [538, 74] on span "Download Original (4017 x 2683)" at bounding box center [551, 75] width 138 height 14
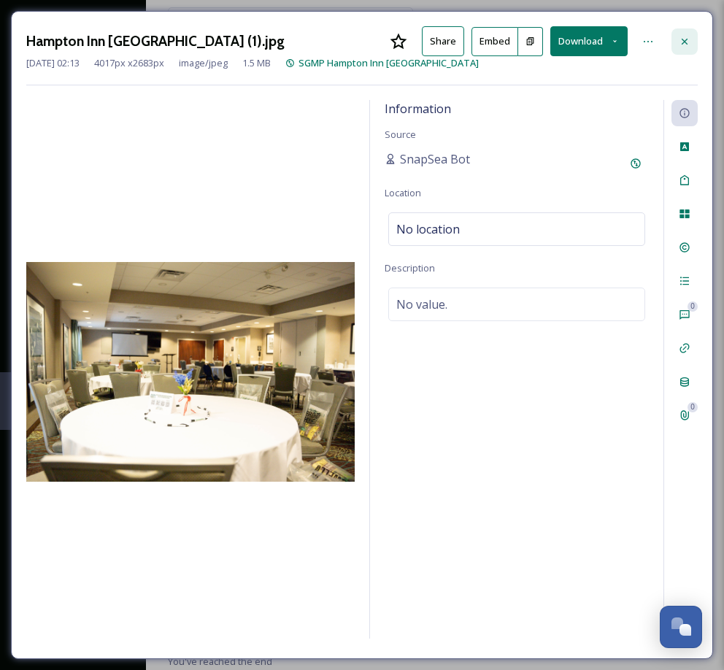
click at [685, 39] on icon at bounding box center [685, 42] width 12 height 12
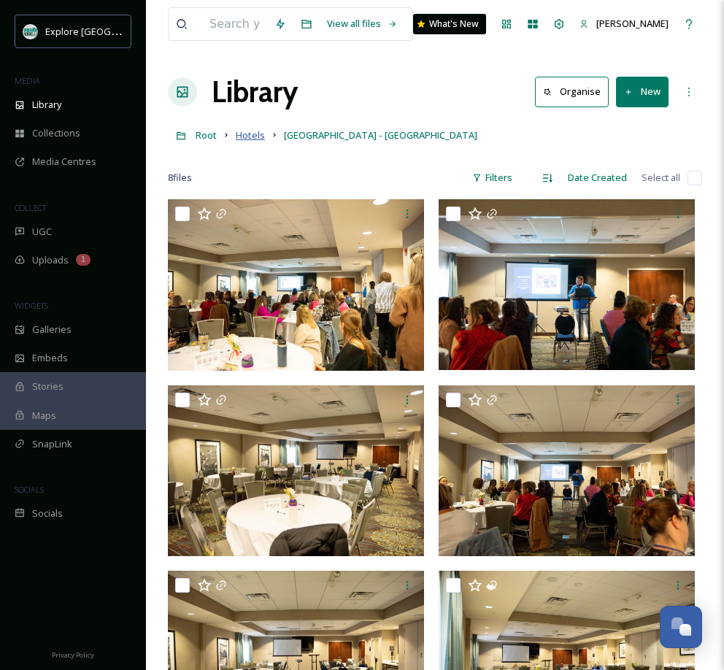
click at [254, 132] on span "Hotels" at bounding box center [250, 134] width 29 height 13
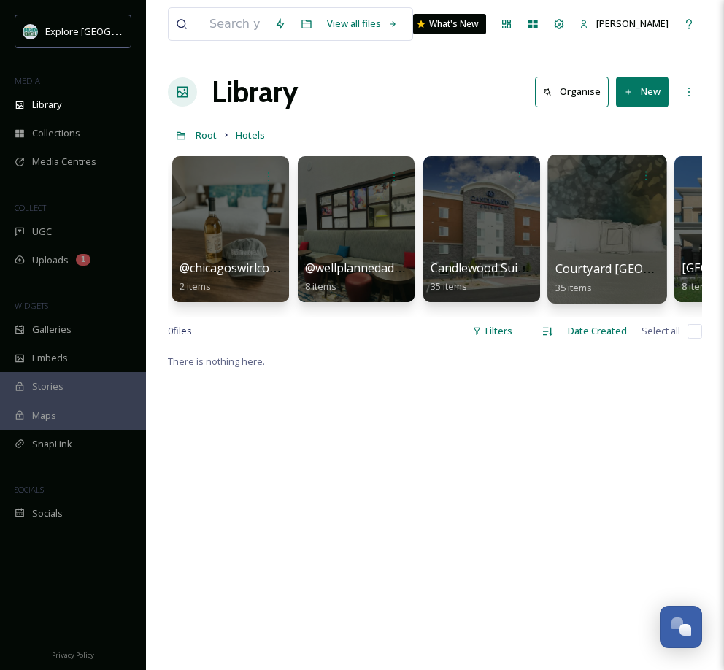
click at [587, 233] on div at bounding box center [606, 229] width 119 height 149
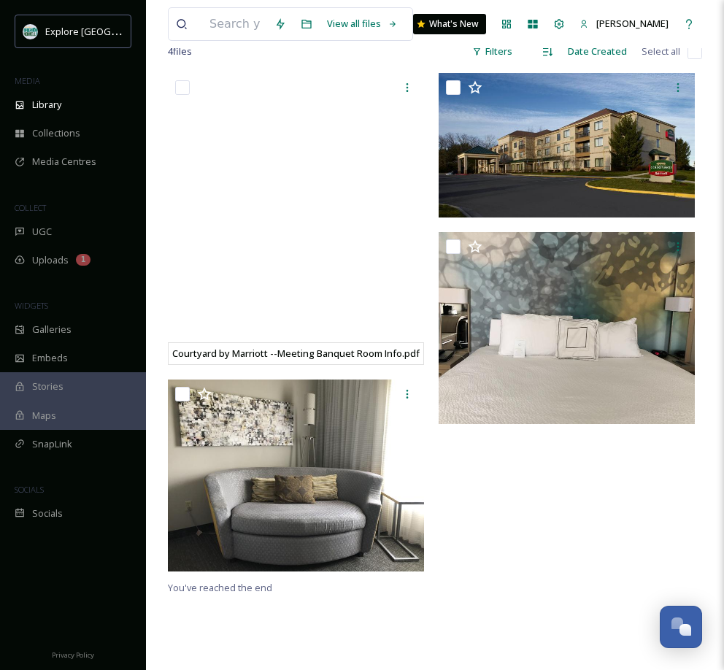
scroll to position [352, 0]
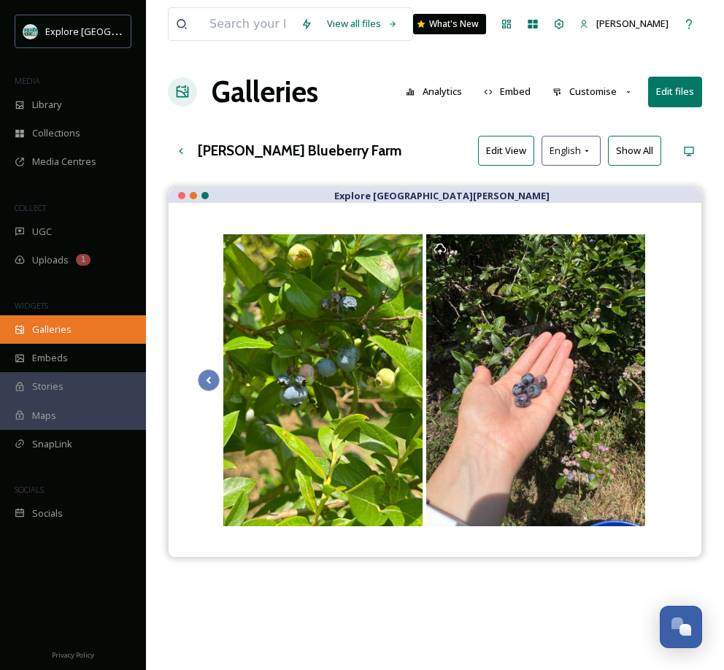
click at [51, 322] on span "Galleries" at bounding box center [51, 329] width 39 height 14
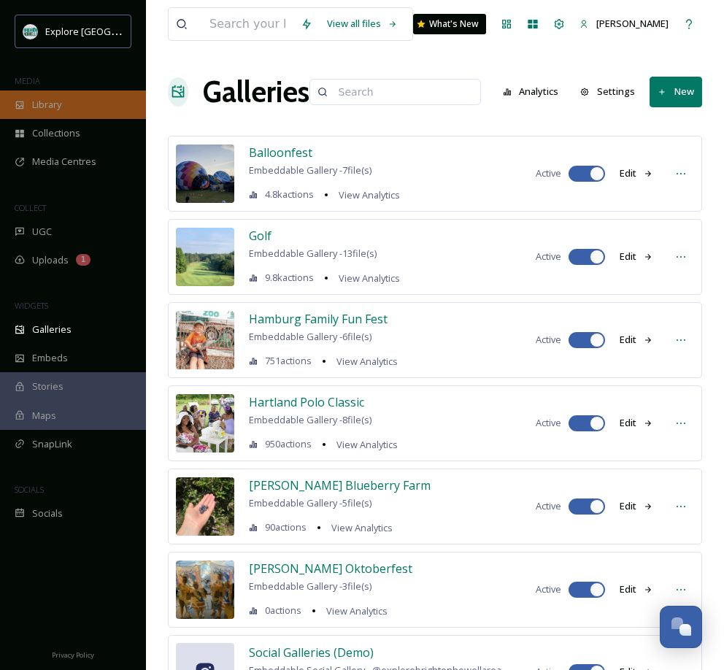
click at [58, 105] on span "Library" at bounding box center [46, 105] width 29 height 14
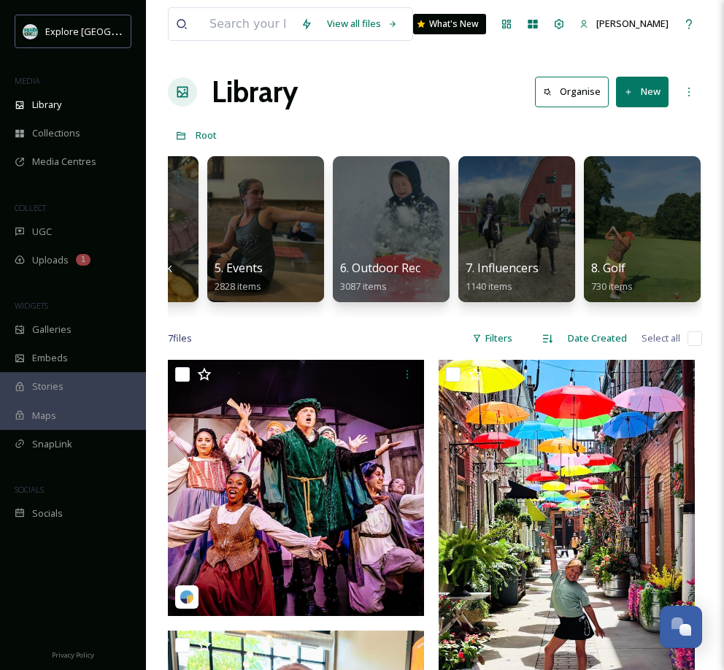
scroll to position [0, 473]
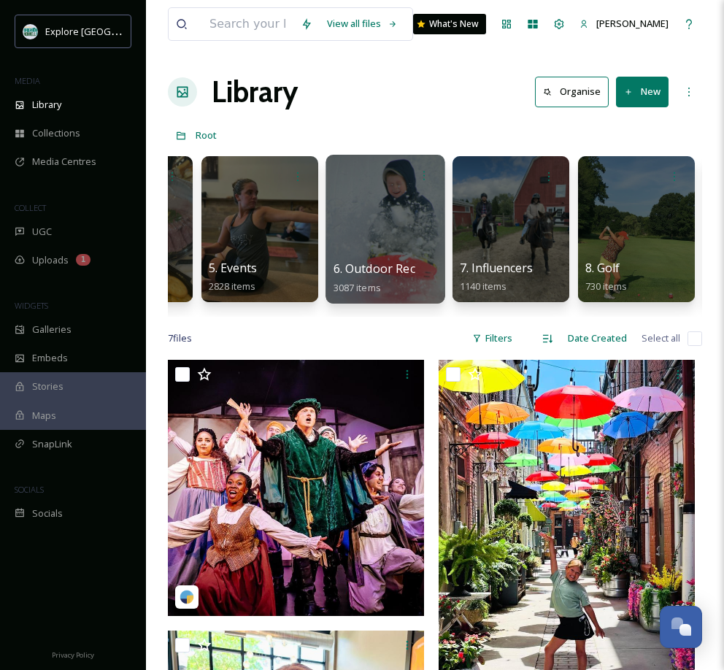
click at [364, 215] on div at bounding box center [384, 229] width 119 height 149
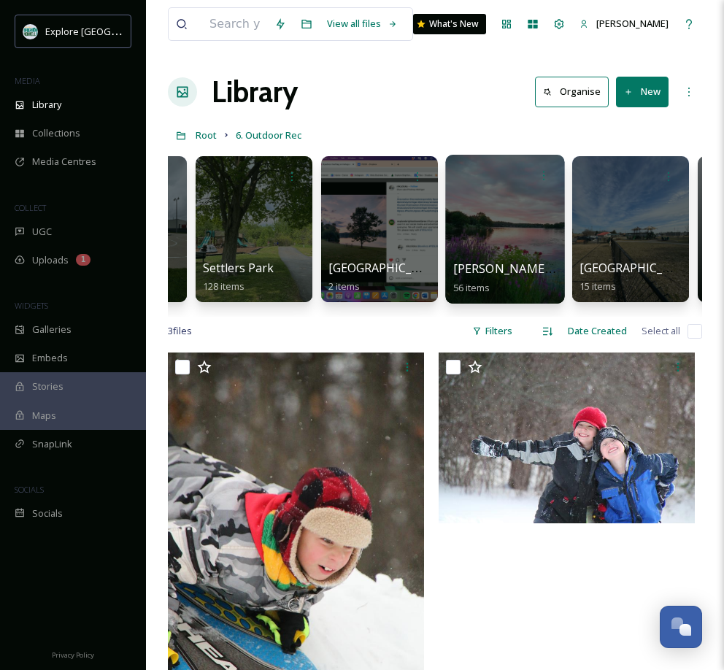
scroll to position [0, 2990]
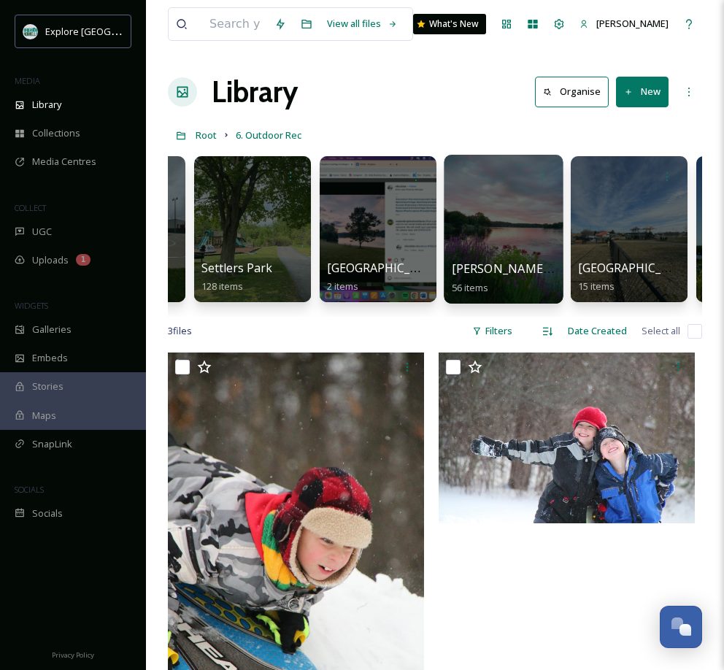
click at [521, 217] on div at bounding box center [503, 229] width 119 height 149
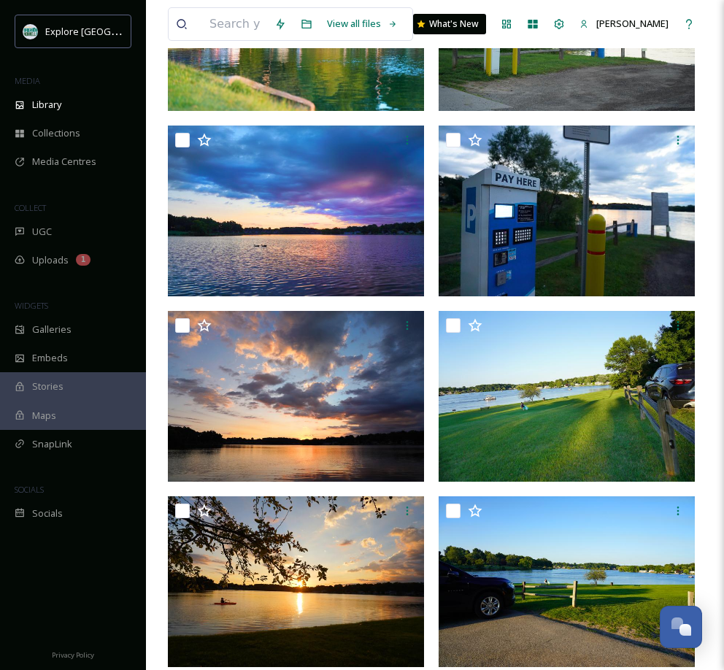
scroll to position [417, 0]
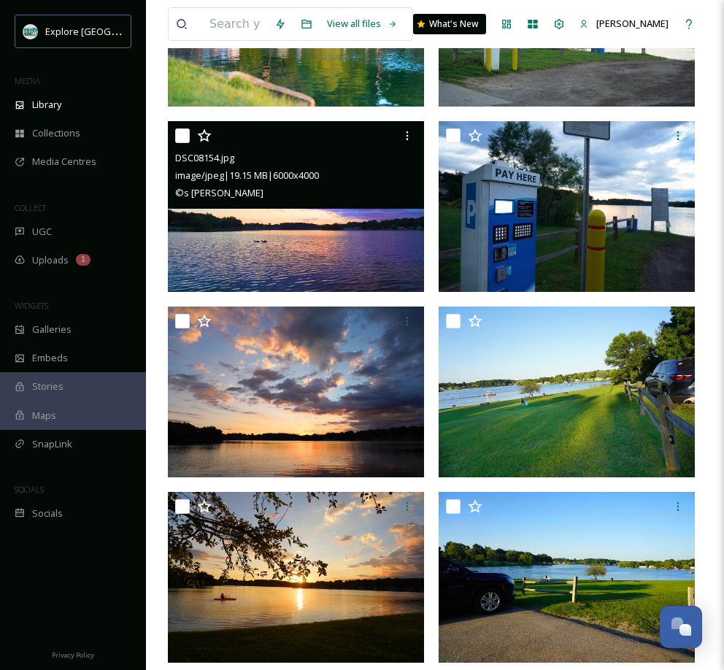
click at [329, 232] on img at bounding box center [296, 206] width 256 height 171
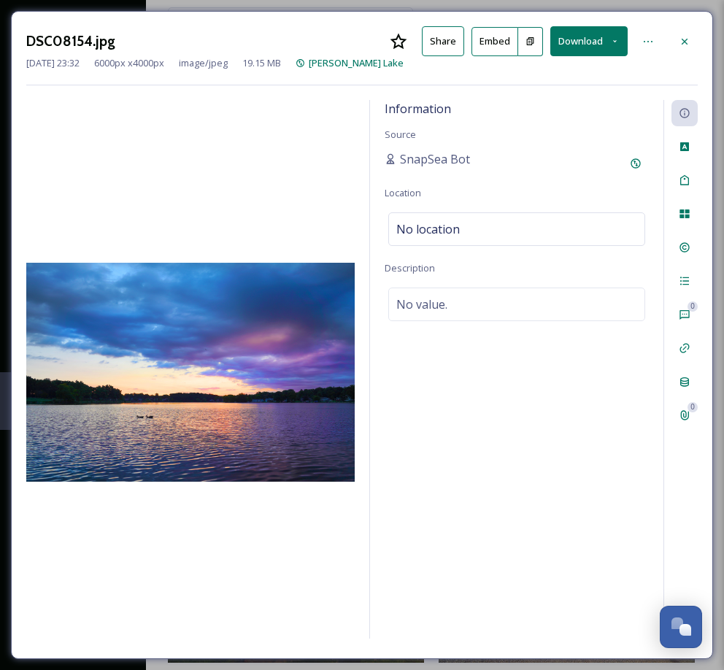
click at [578, 36] on button "Download" at bounding box center [588, 41] width 77 height 30
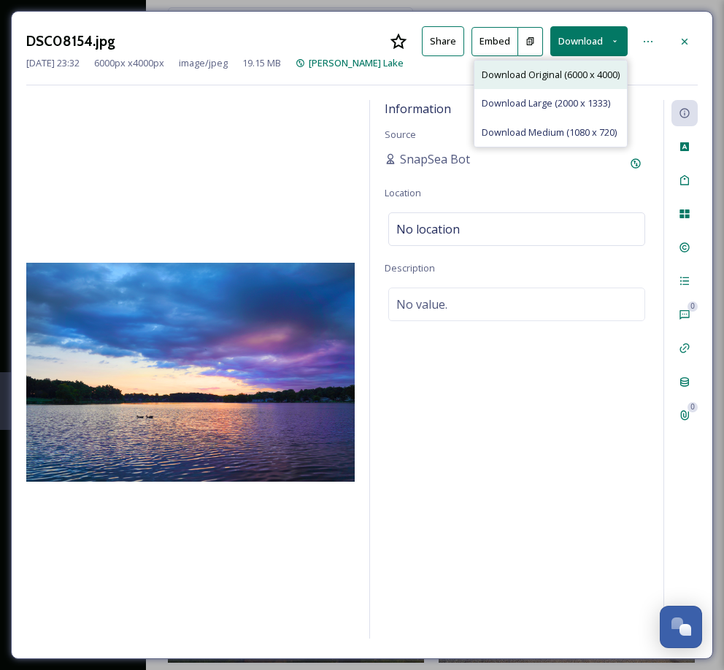
click at [568, 74] on span "Download Original (6000 x 4000)" at bounding box center [551, 75] width 138 height 14
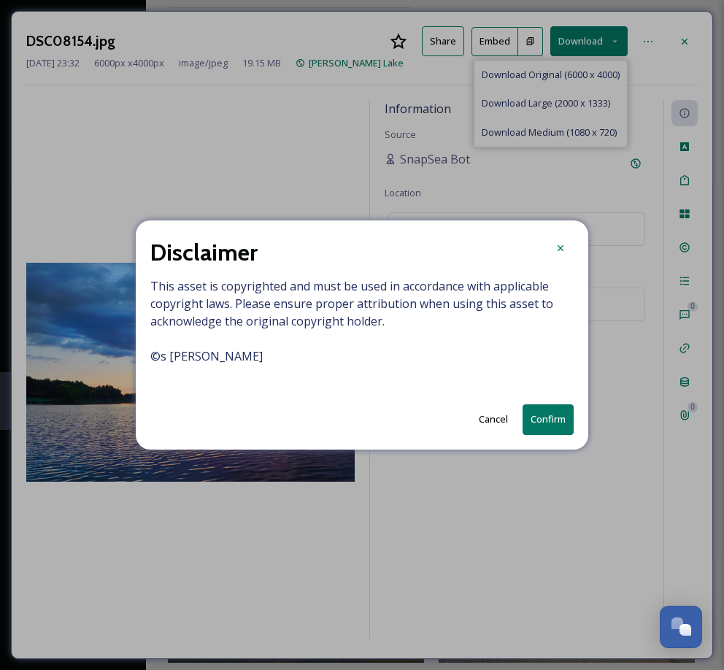
click at [541, 414] on button "Confirm" at bounding box center [547, 419] width 51 height 30
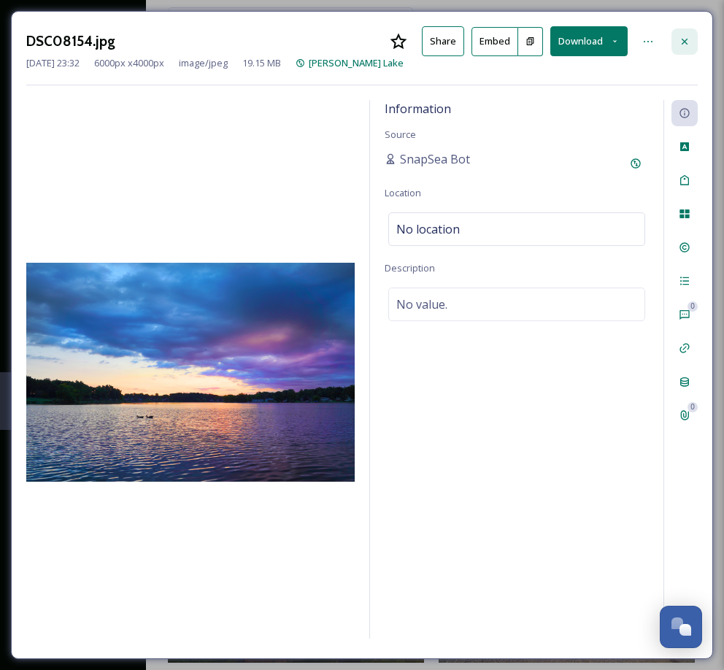
click at [685, 38] on icon at bounding box center [685, 42] width 12 height 12
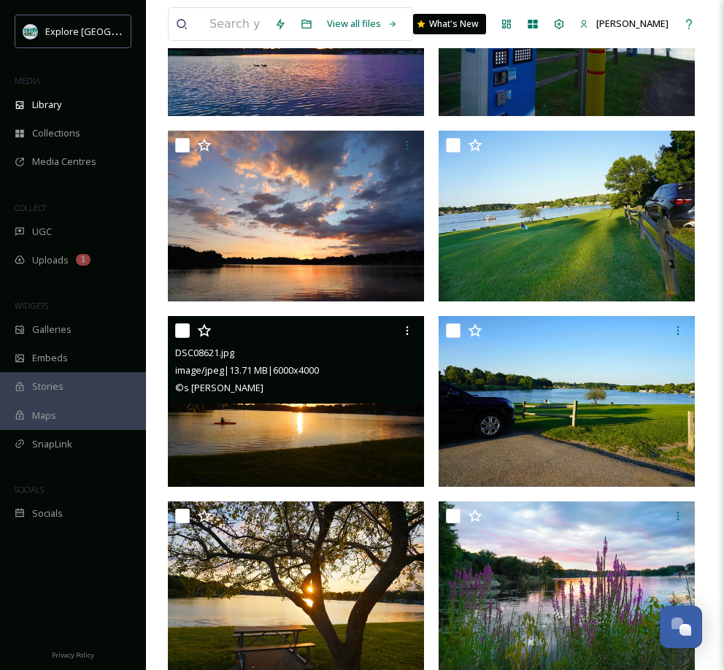
scroll to position [598, 0]
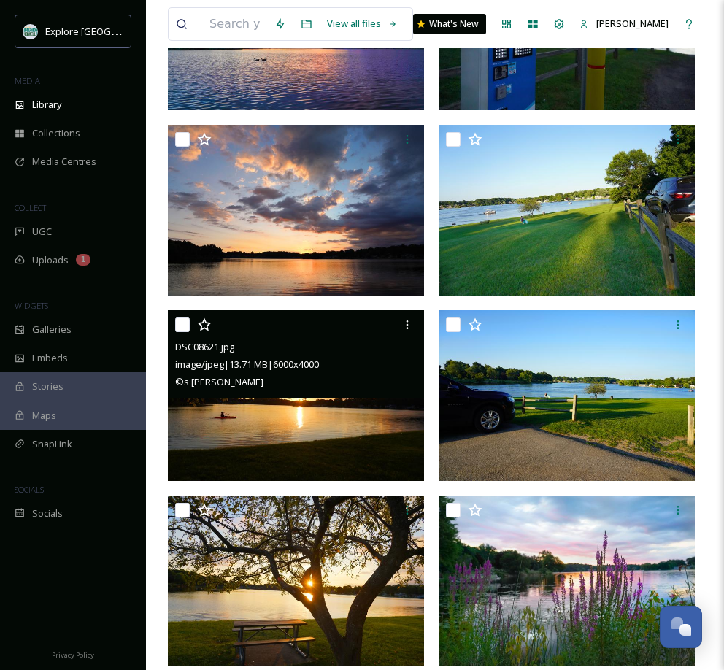
click at [350, 412] on img at bounding box center [296, 395] width 256 height 171
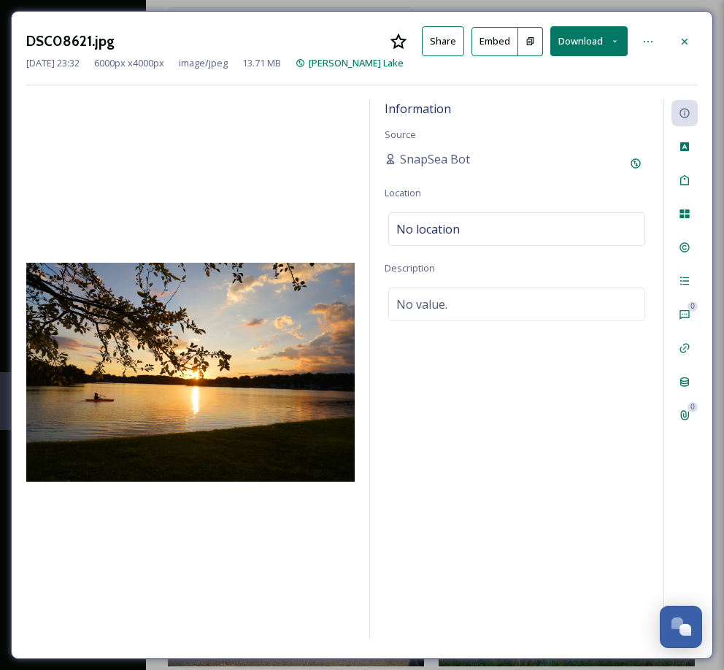
click at [584, 41] on button "Download" at bounding box center [588, 41] width 77 height 30
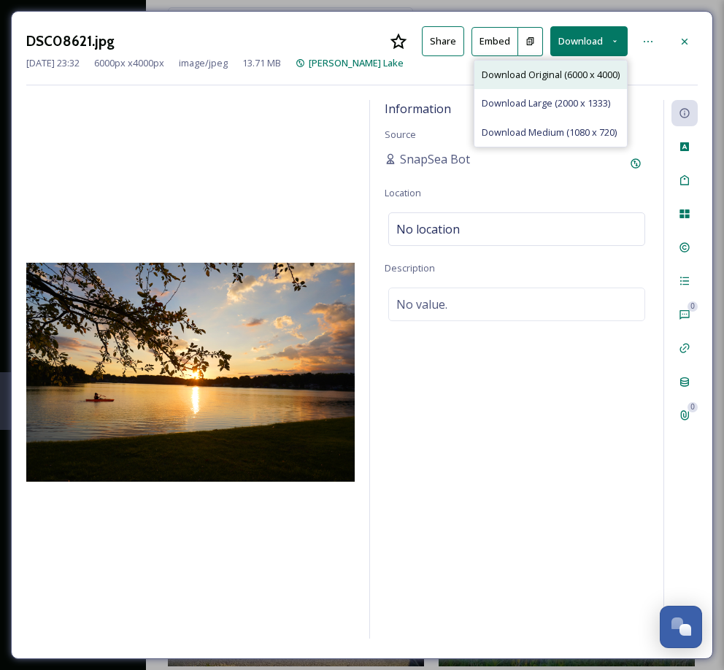
click at [547, 74] on span "Download Original (6000 x 4000)" at bounding box center [551, 75] width 138 height 14
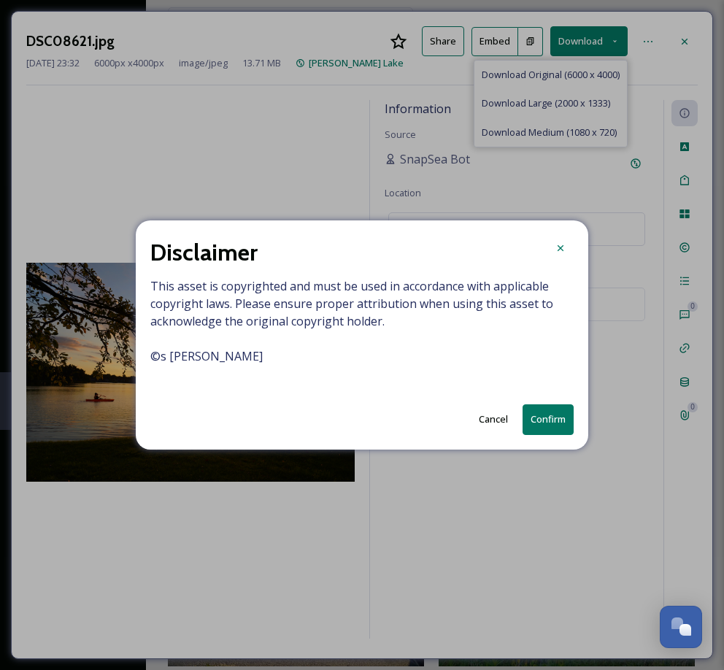
click at [542, 418] on button "Confirm" at bounding box center [547, 419] width 51 height 30
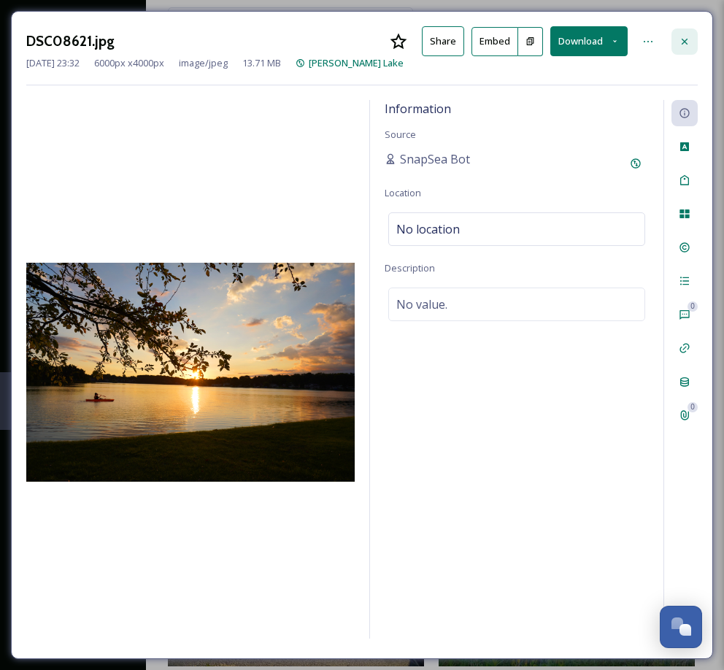
click at [685, 36] on icon at bounding box center [685, 42] width 12 height 12
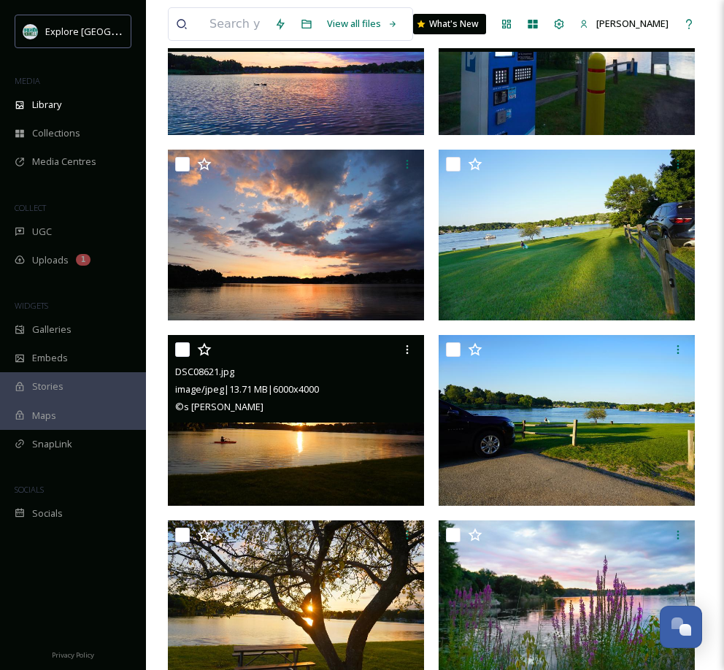
scroll to position [609, 0]
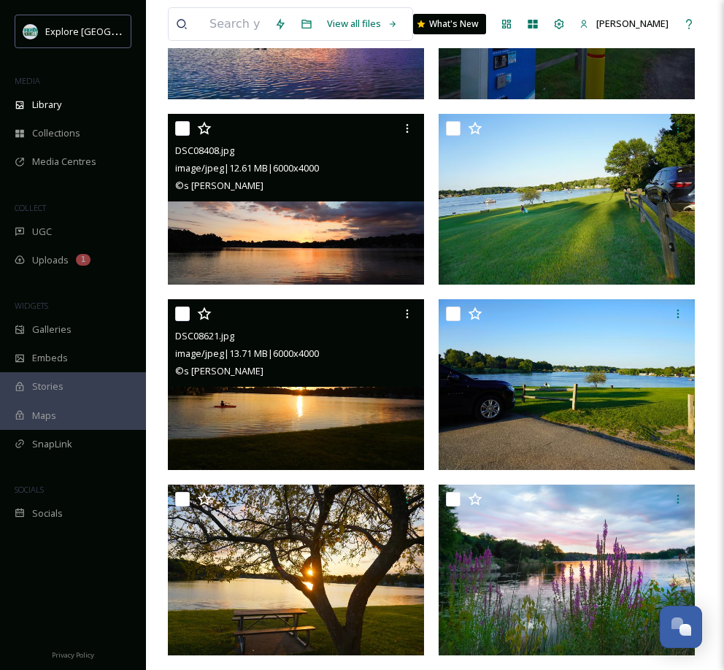
click at [358, 220] on img at bounding box center [296, 199] width 256 height 171
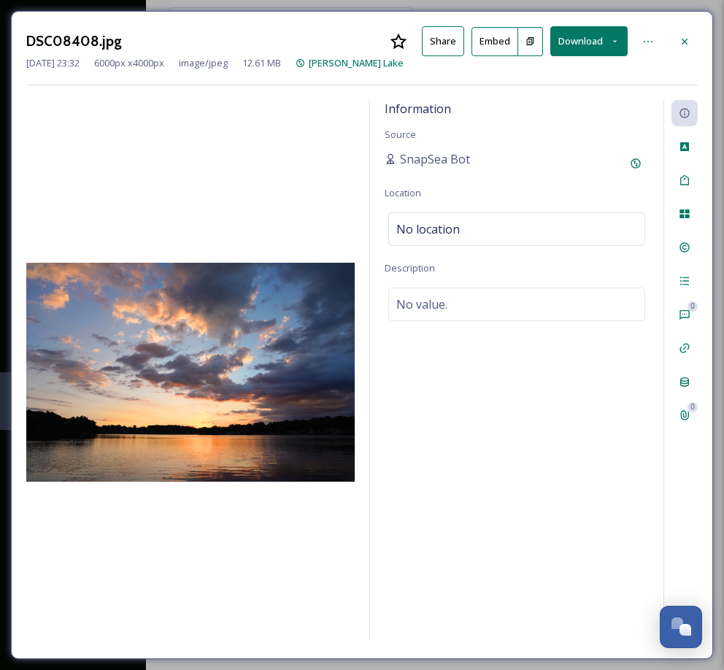
click at [577, 41] on button "Download" at bounding box center [588, 41] width 77 height 30
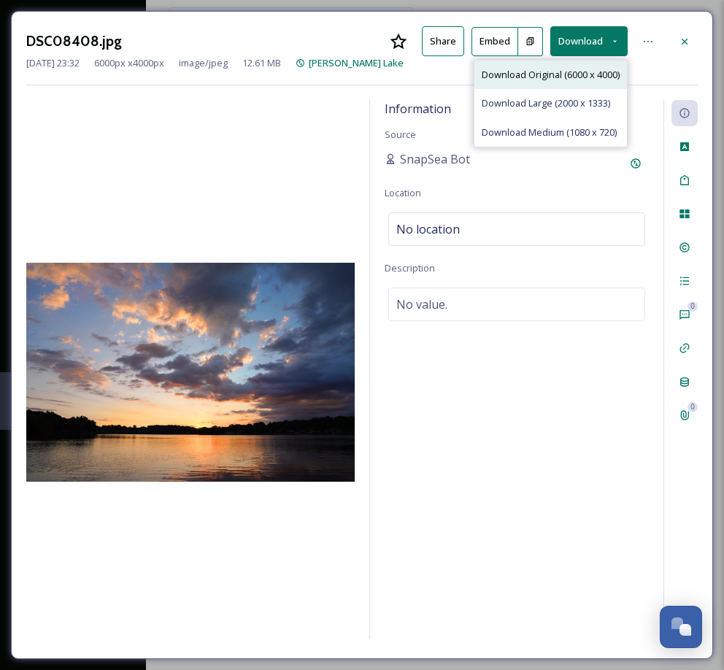
click at [548, 73] on span "Download Original (6000 x 4000)" at bounding box center [551, 75] width 138 height 14
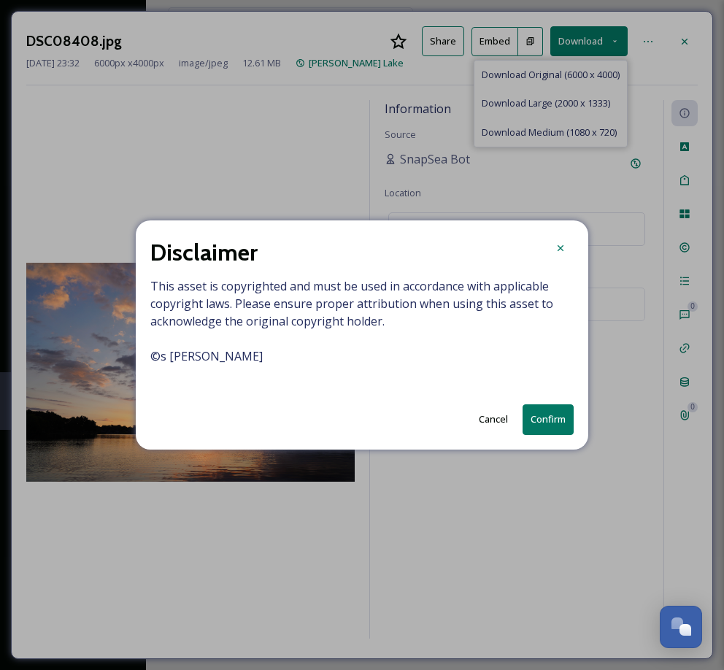
click at [539, 420] on button "Confirm" at bounding box center [547, 419] width 51 height 30
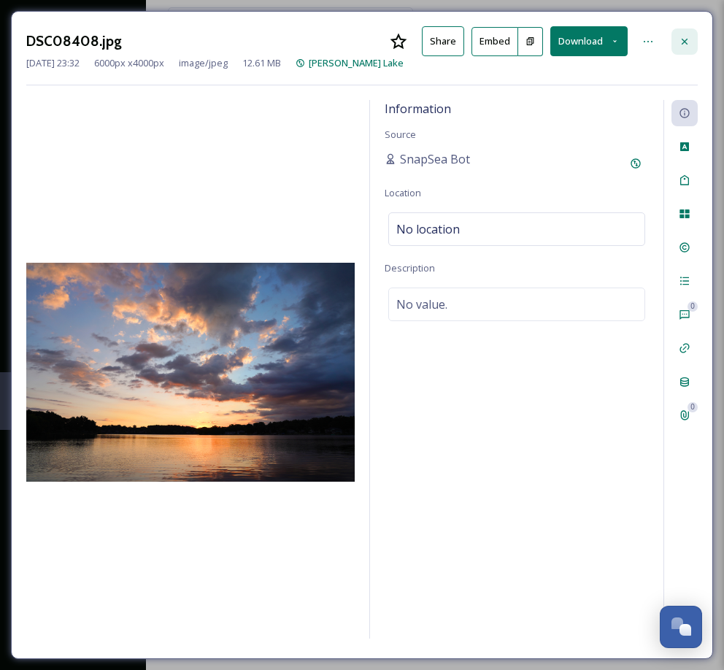
click at [679, 34] on div at bounding box center [684, 41] width 26 height 26
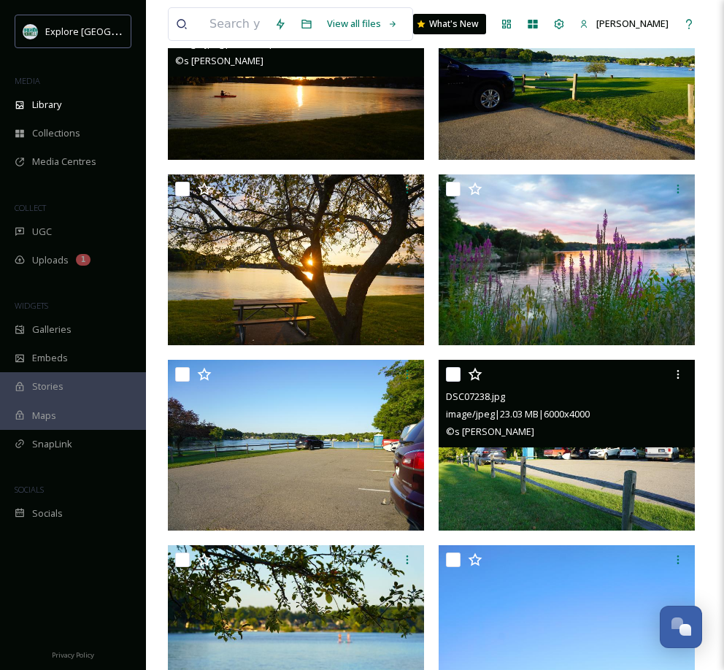
scroll to position [922, 0]
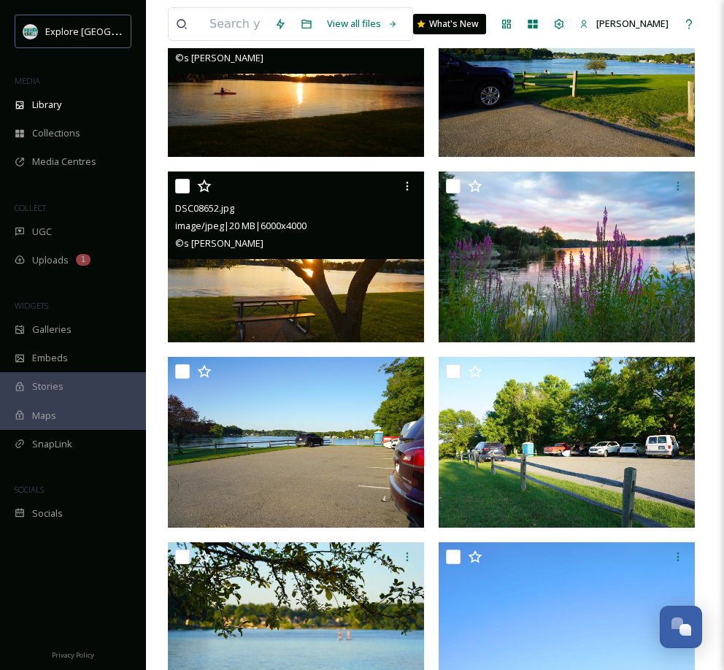
click at [344, 277] on img at bounding box center [296, 256] width 256 height 171
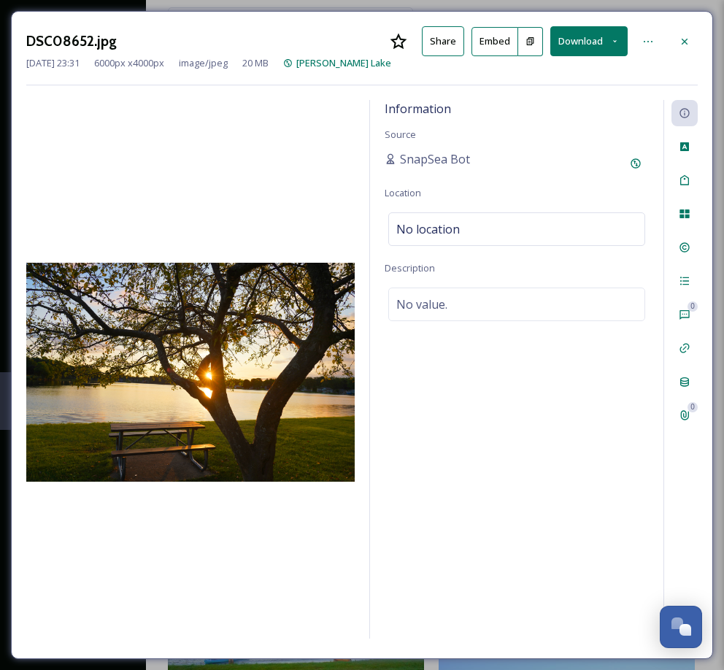
click at [579, 41] on button "Download" at bounding box center [588, 41] width 77 height 30
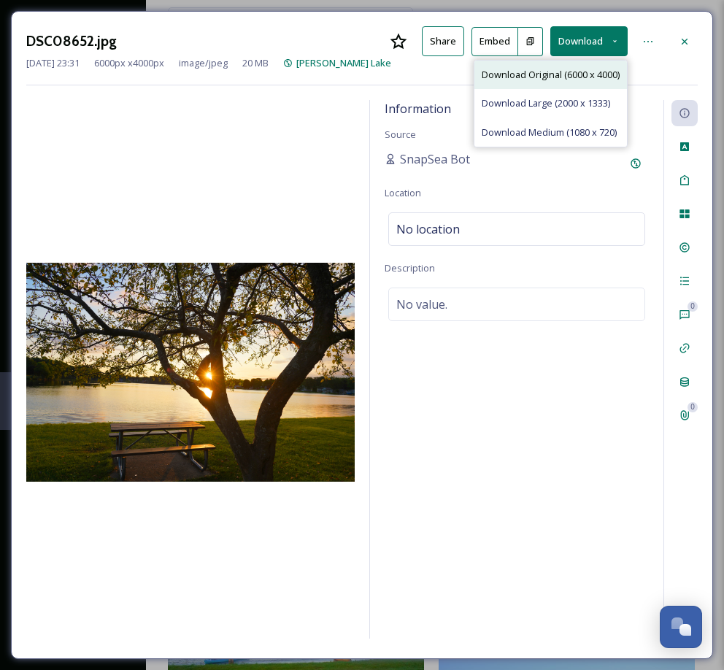
click at [556, 71] on span "Download Original (6000 x 4000)" at bounding box center [551, 75] width 138 height 14
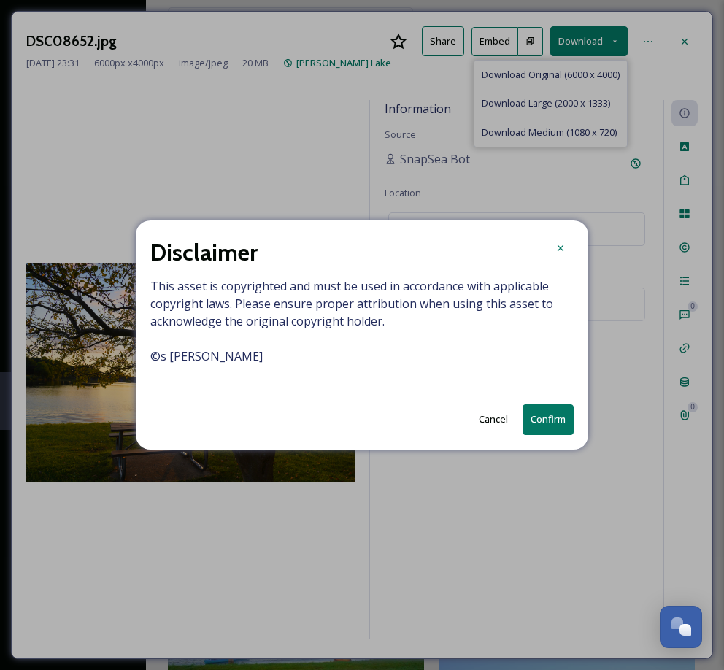
click at [541, 419] on button "Confirm" at bounding box center [547, 419] width 51 height 30
